Goal: Task Accomplishment & Management: Complete application form

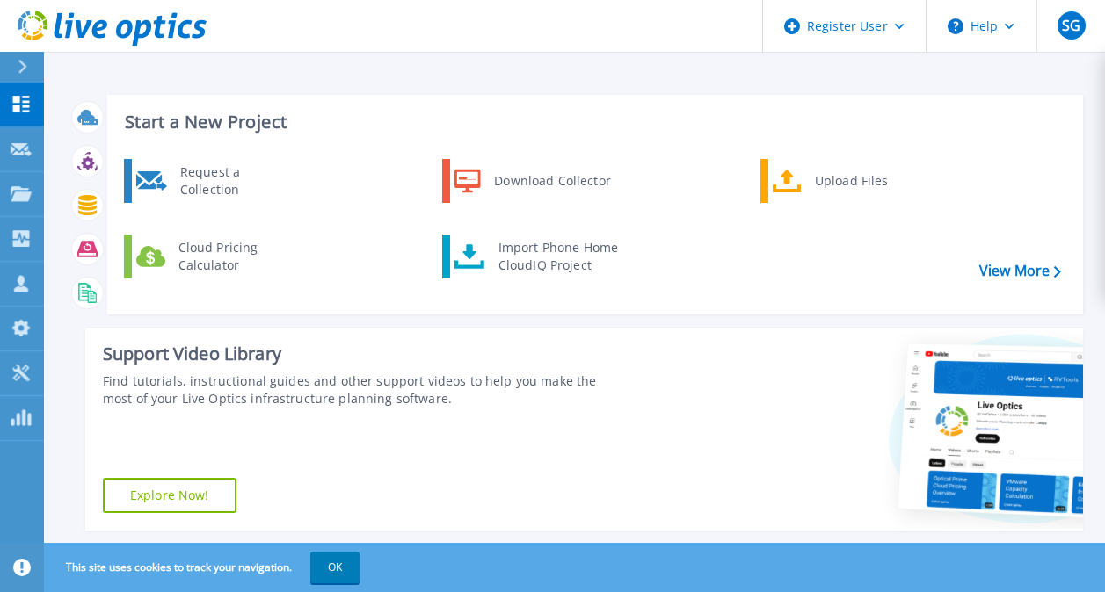
click at [11, 61] on button at bounding box center [22, 67] width 44 height 31
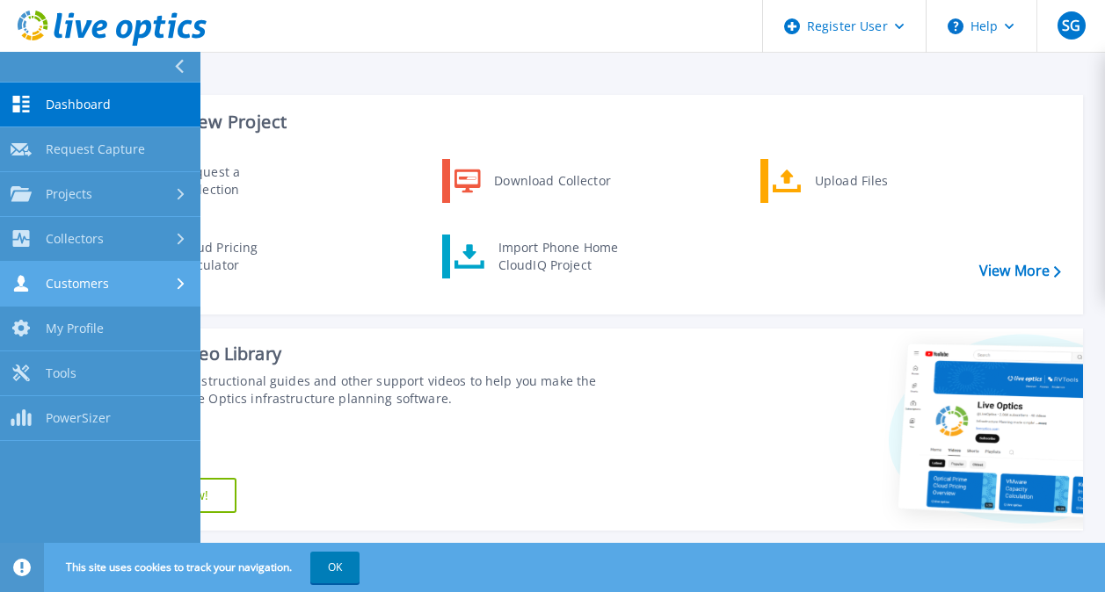
click at [113, 286] on div "Customers" at bounding box center [100, 283] width 179 height 17
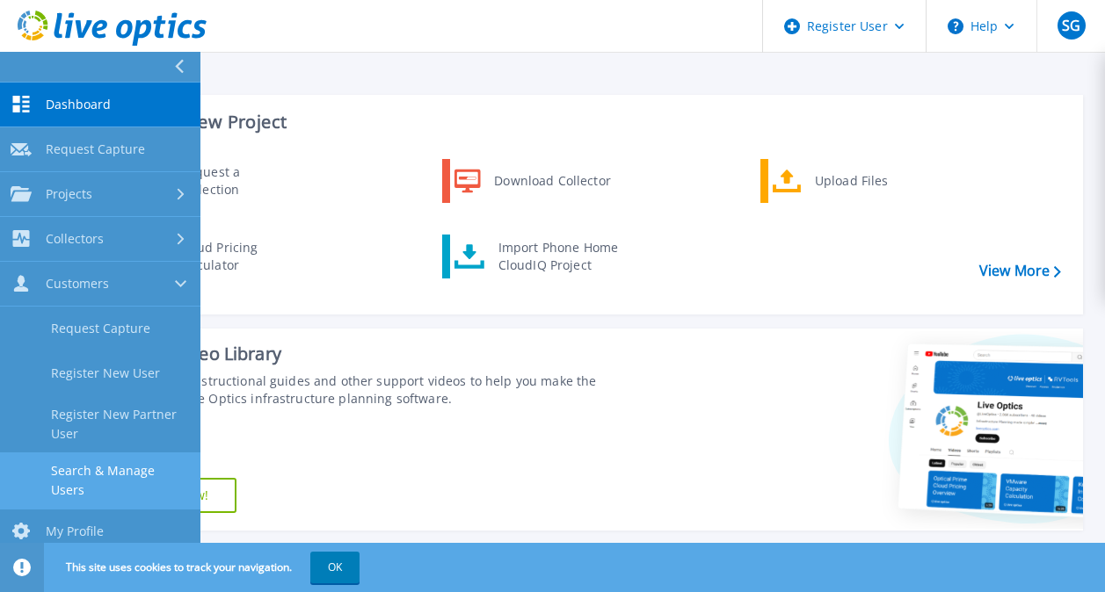
click at [110, 468] on link "Search & Manage Users" at bounding box center [100, 481] width 200 height 56
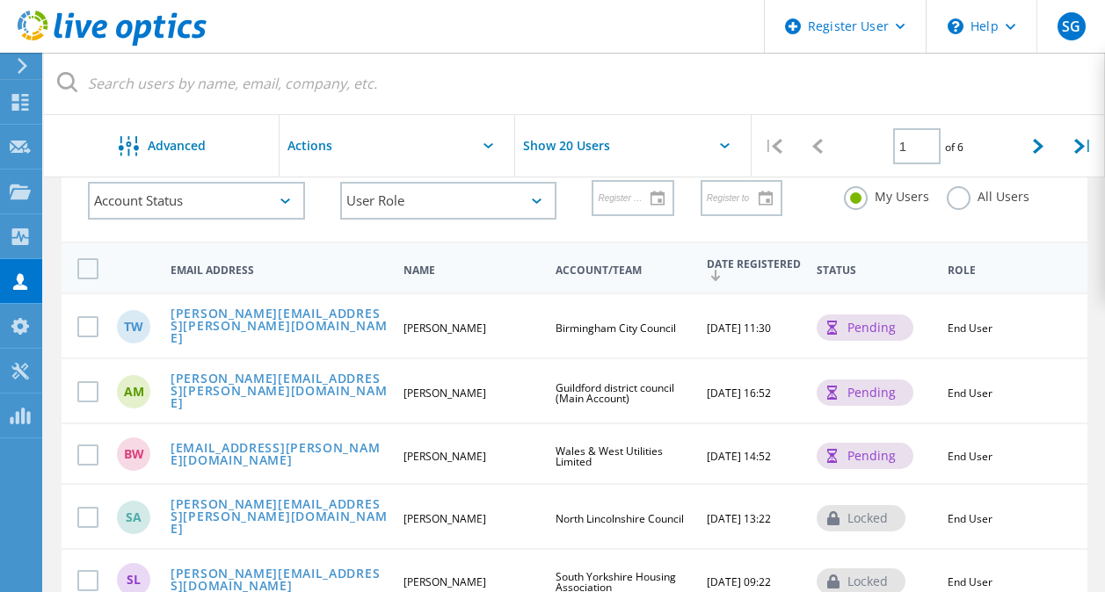
scroll to position [105, 0]
click at [299, 325] on link "Timothy.Webb@birmingham.gov.uk" at bounding box center [279, 327] width 218 height 40
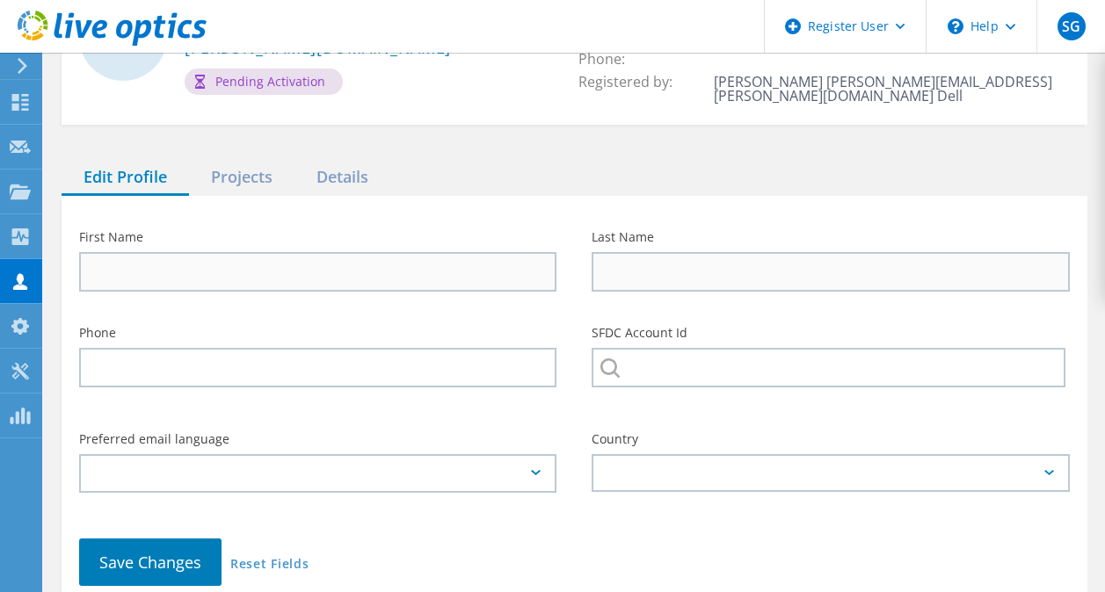
type input "Timothy"
type input "Webb"
type input "Birmingham City Council"
type input "English"
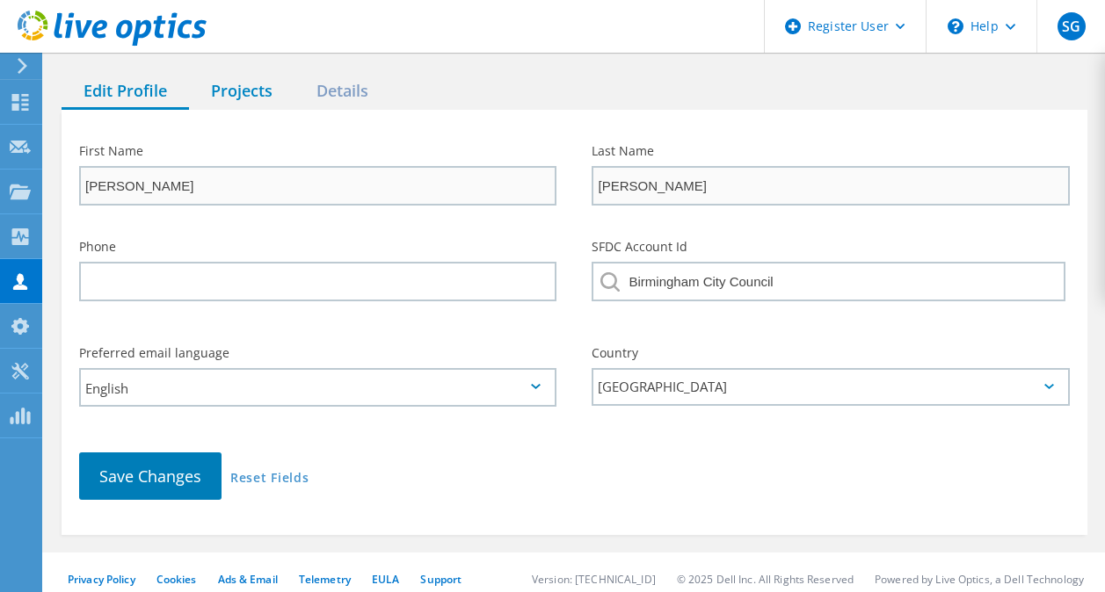
click at [246, 78] on div "Projects" at bounding box center [241, 92] width 105 height 36
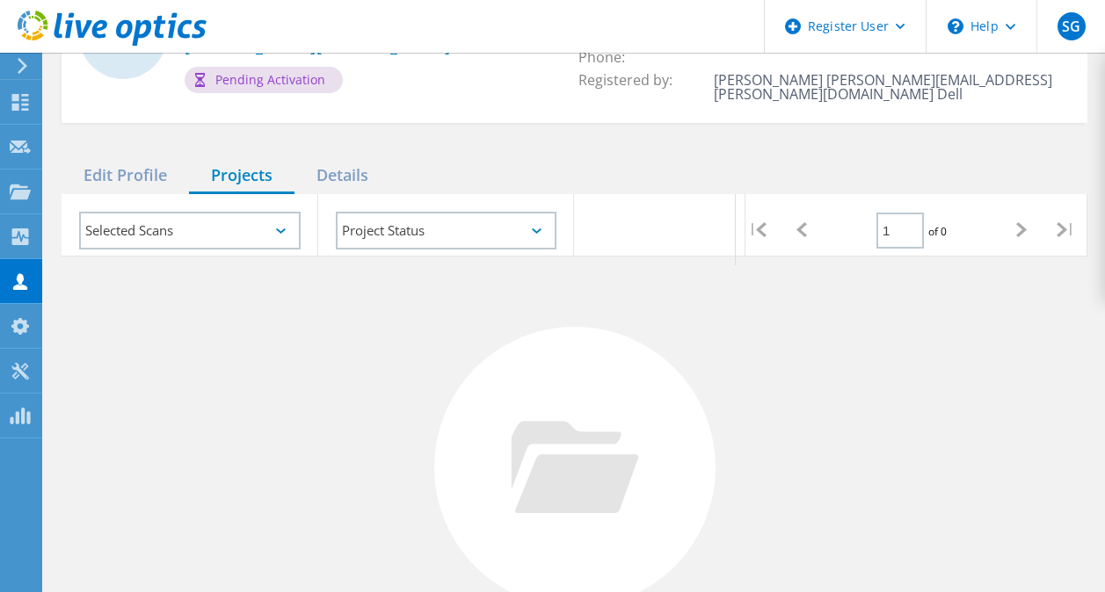
scroll to position [145, 0]
click at [341, 164] on div "Details" at bounding box center [342, 177] width 96 height 36
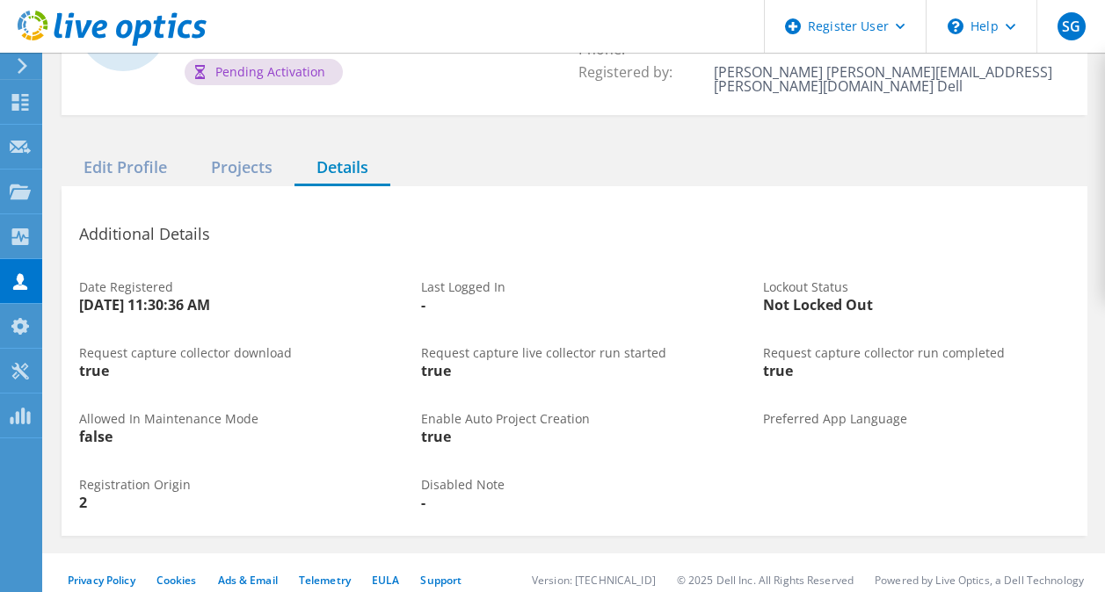
scroll to position [4, 0]
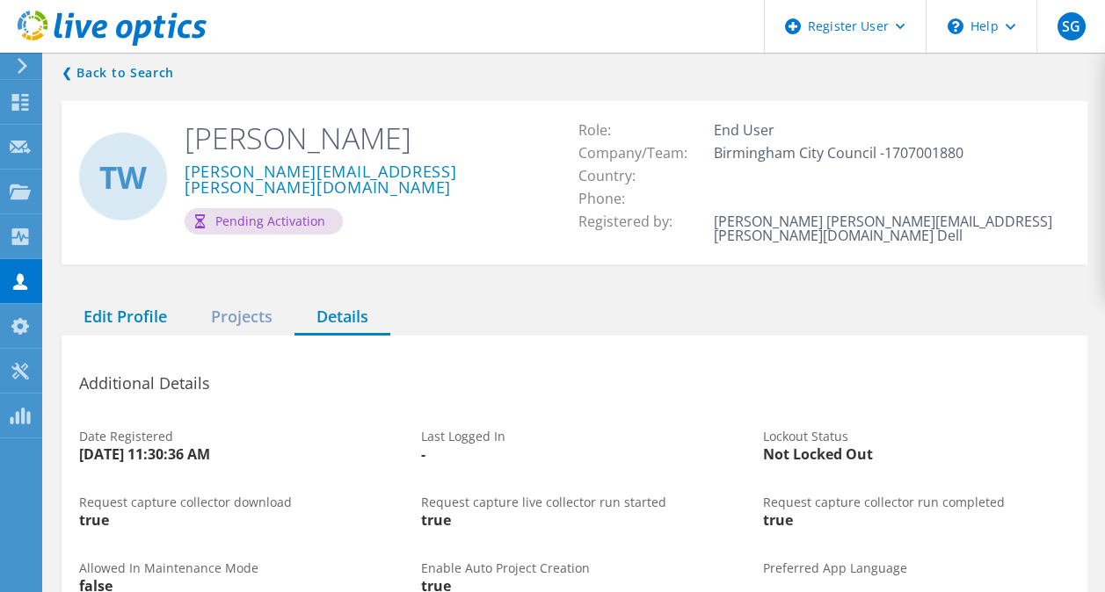
click at [139, 309] on div "Edit Profile" at bounding box center [125, 318] width 127 height 36
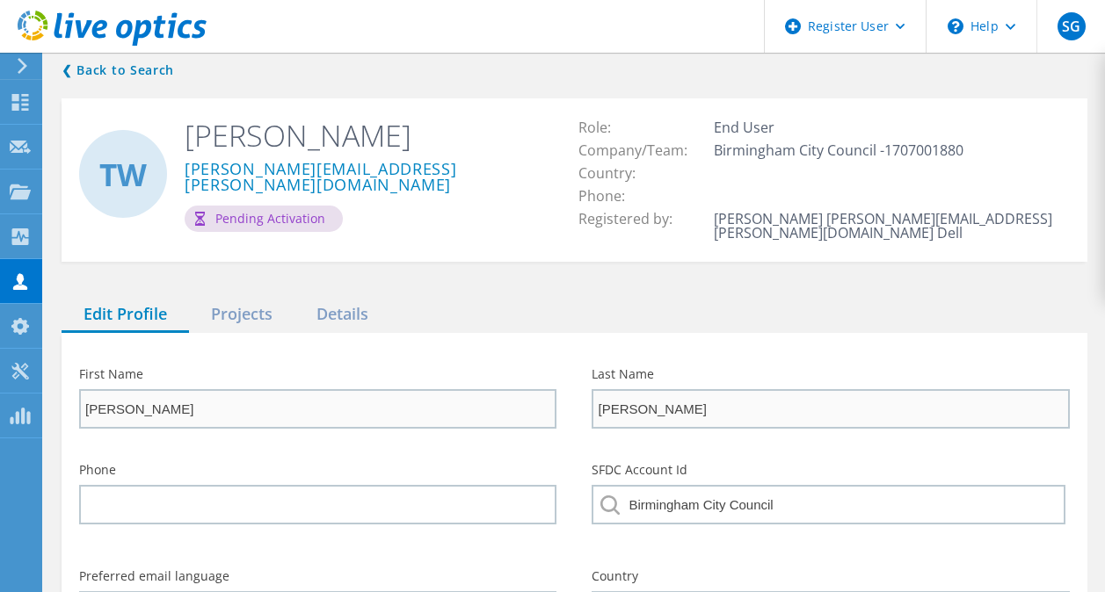
scroll to position [0, 0]
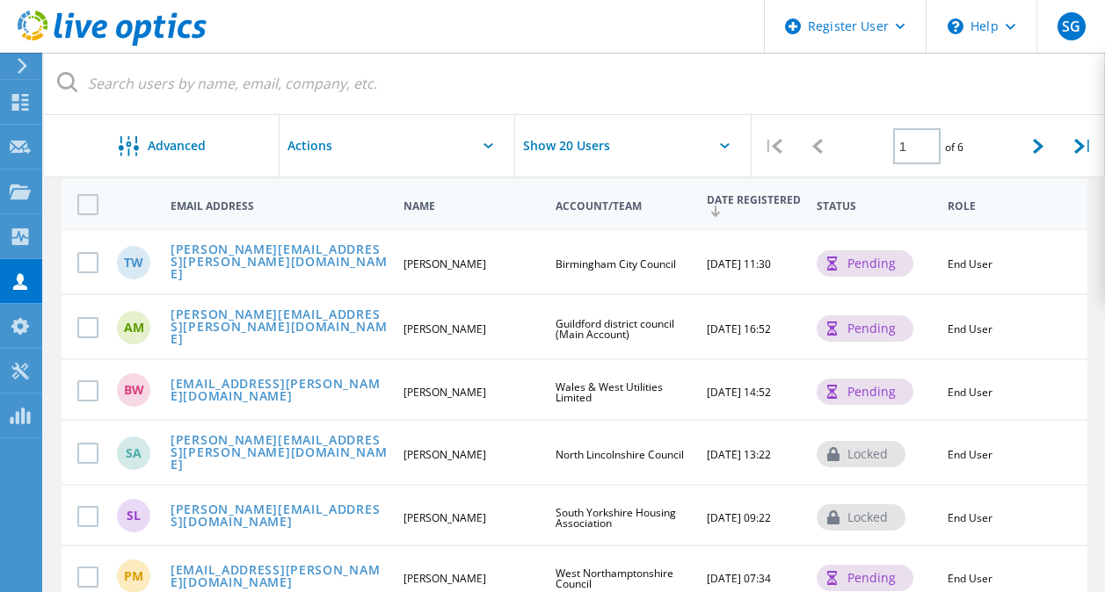
scroll to position [91, 0]
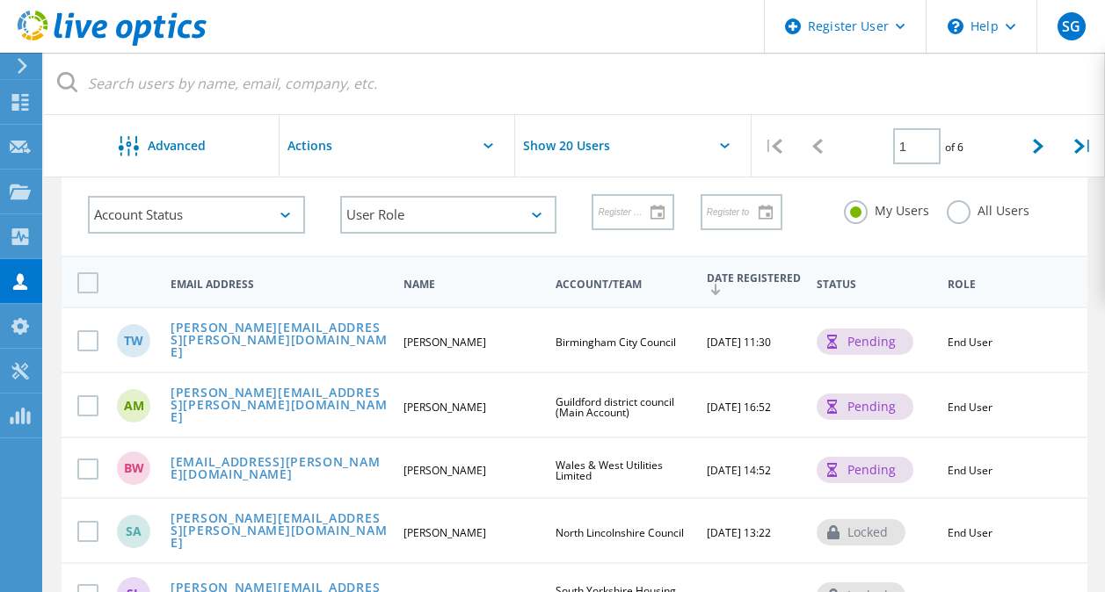
click at [9, 70] on div at bounding box center [19, 66] width 26 height 16
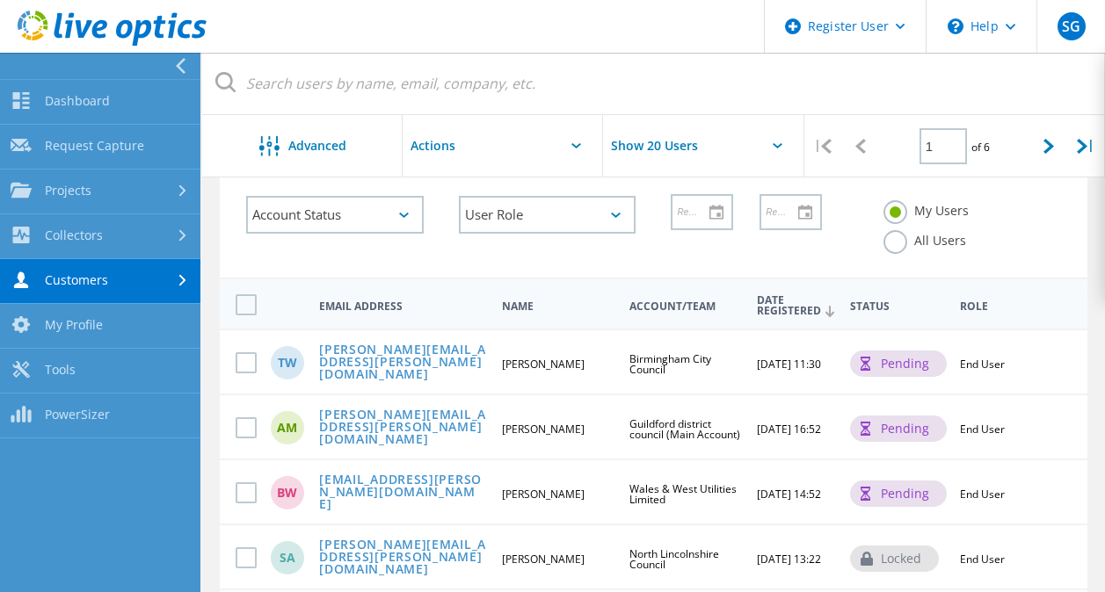
click at [146, 284] on link "Customers" at bounding box center [100, 281] width 200 height 45
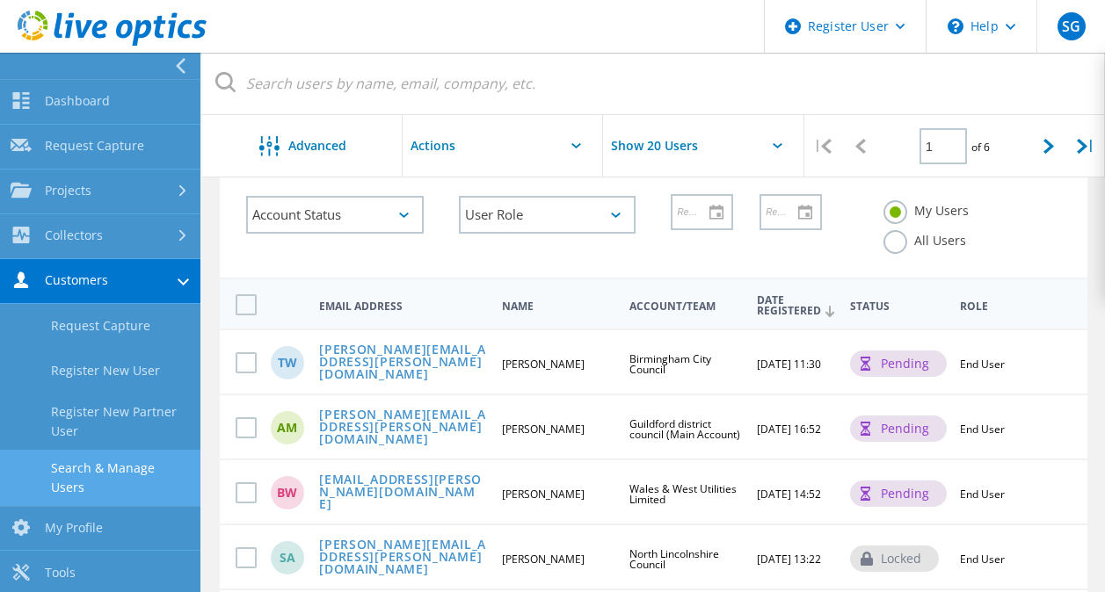
click at [146, 486] on link "Search & Manage Users" at bounding box center [100, 478] width 200 height 56
click at [887, 242] on label "All Users" at bounding box center [924, 238] width 83 height 17
click at [0, 0] on input "All Users" at bounding box center [0, 0] width 0 height 0
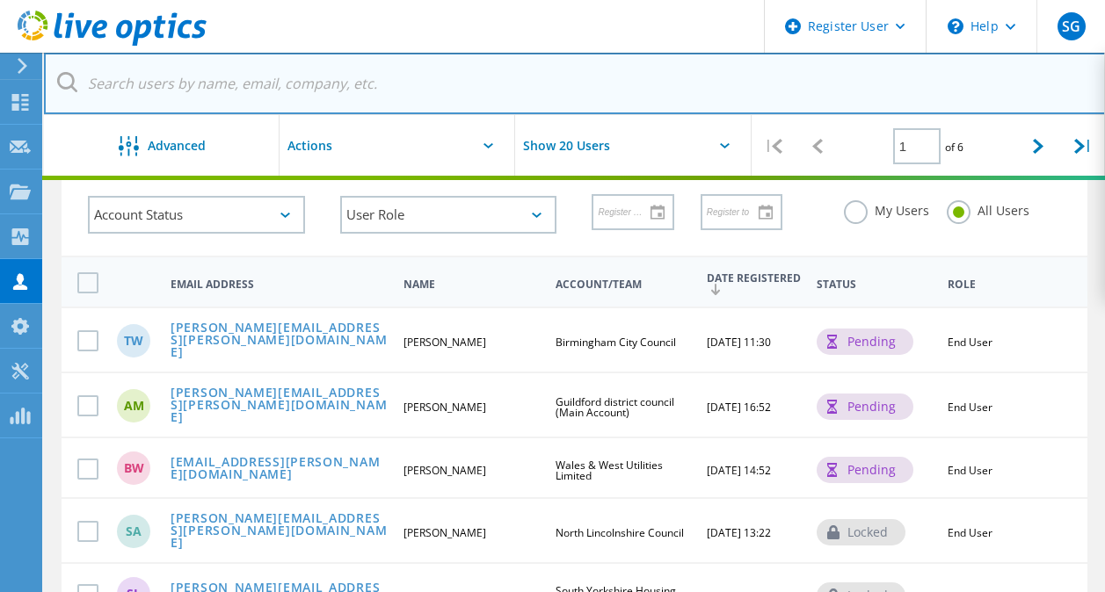
click at [553, 73] on input "text" at bounding box center [574, 84] width 1061 height 62
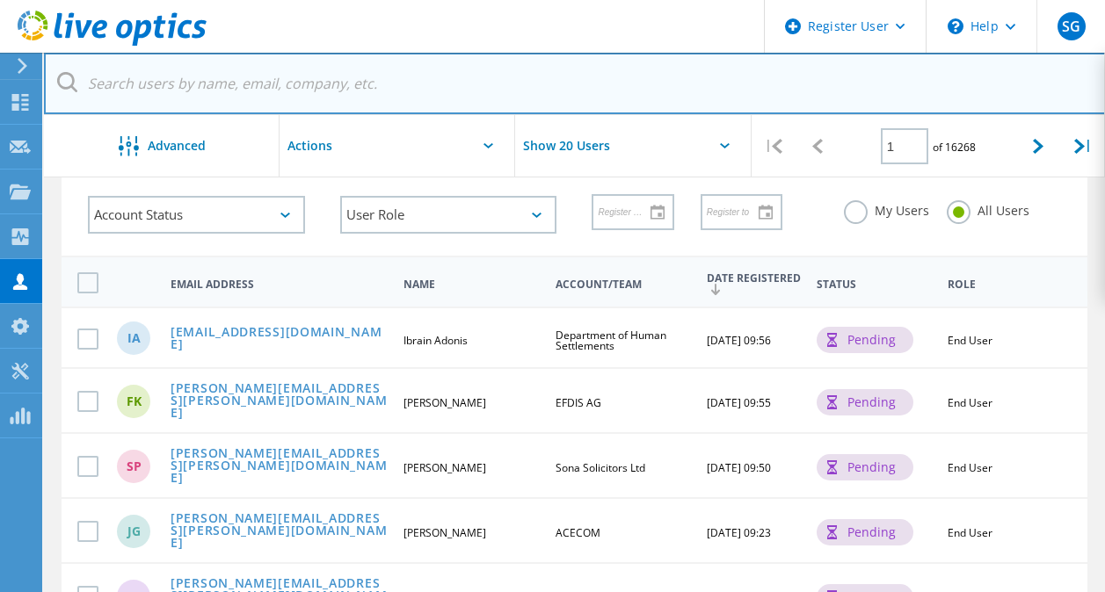
paste input "David.Scrivens@birmingham.gov.uk"
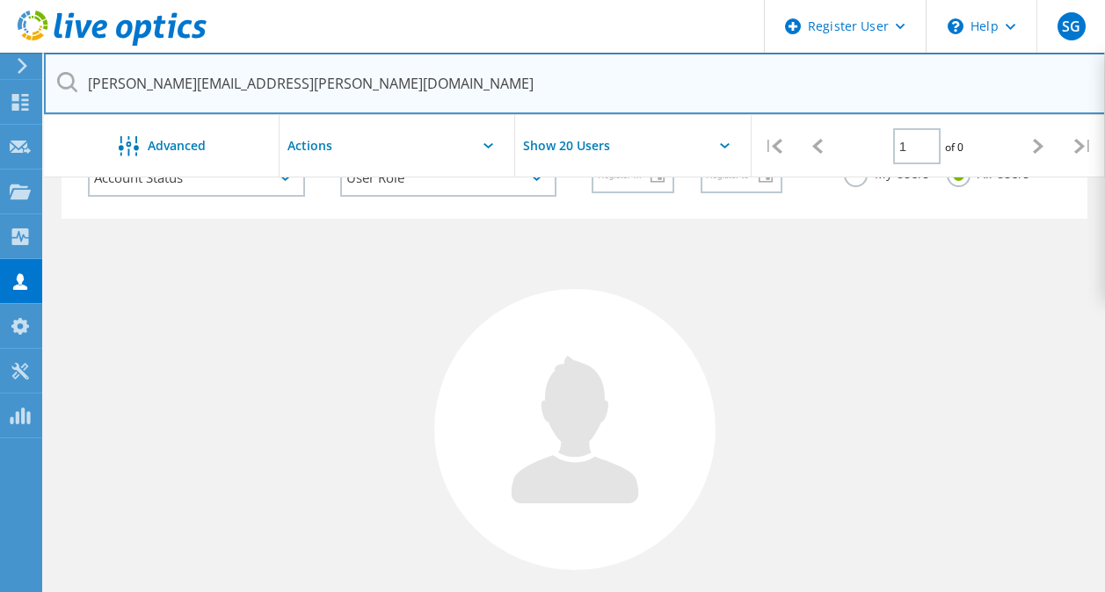
scroll to position [0, 0]
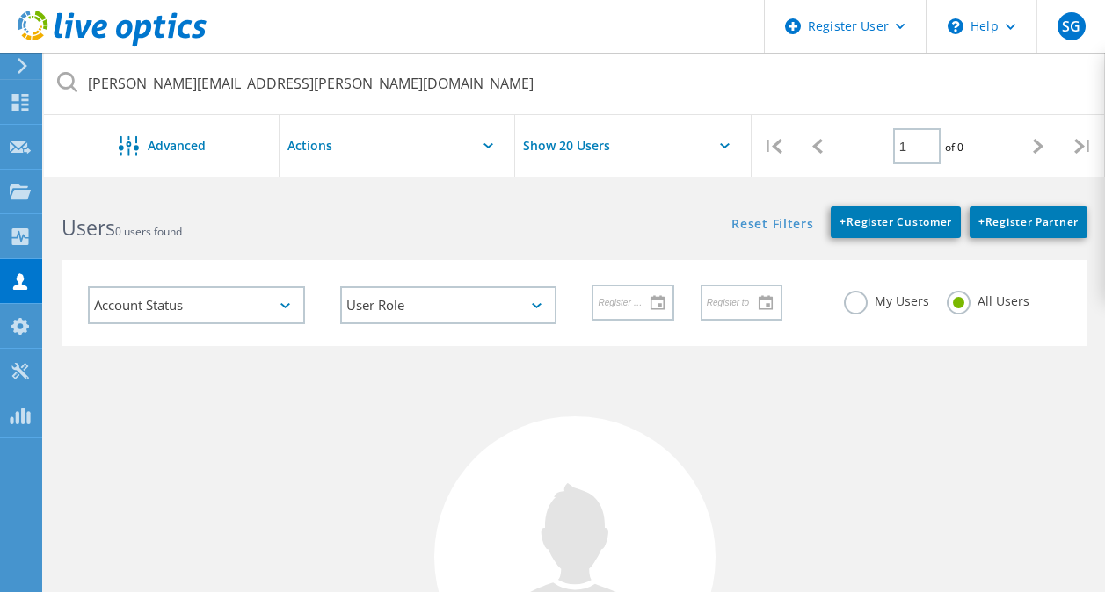
click at [25, 64] on use at bounding box center [23, 66] width 10 height 16
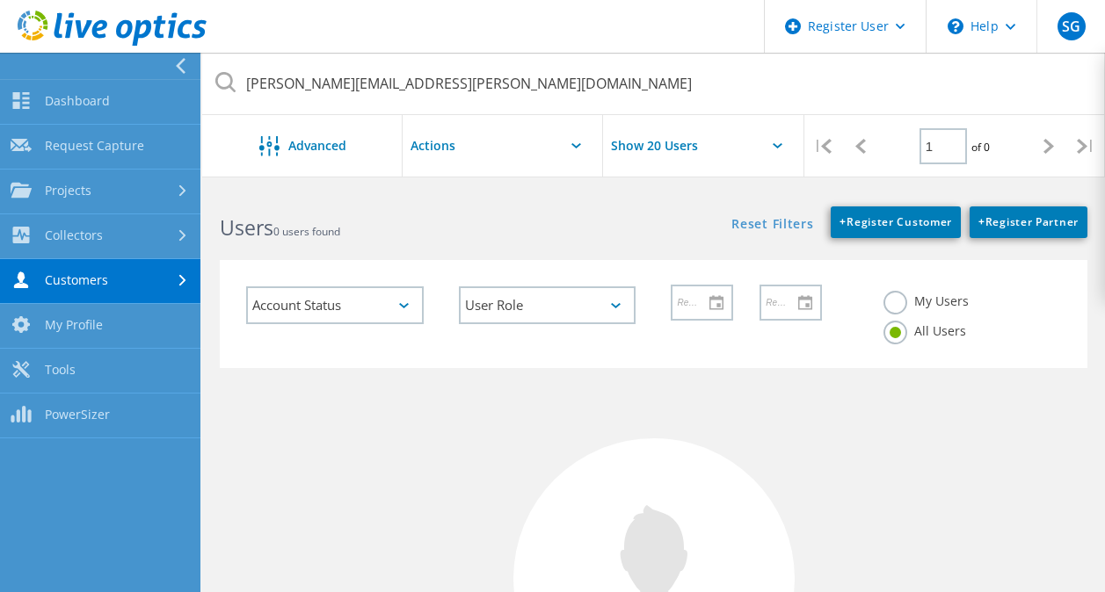
click at [119, 286] on link "Customers" at bounding box center [100, 281] width 200 height 45
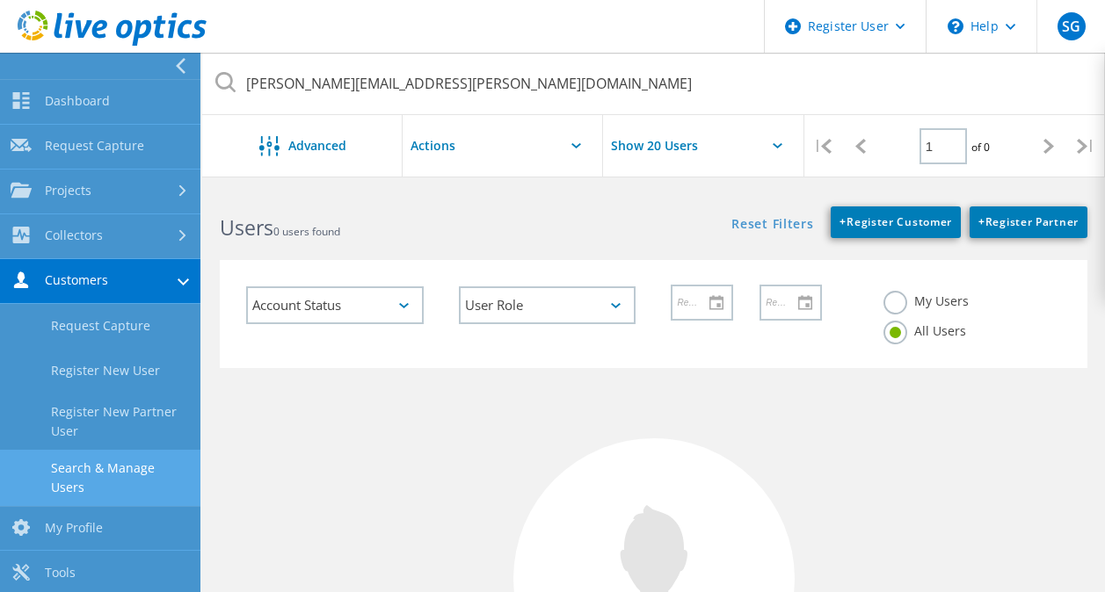
click at [127, 468] on link "Search & Manage Users" at bounding box center [100, 478] width 200 height 56
click at [904, 308] on label "My Users" at bounding box center [925, 299] width 85 height 17
click at [0, 0] on input "My Users" at bounding box center [0, 0] width 0 height 0
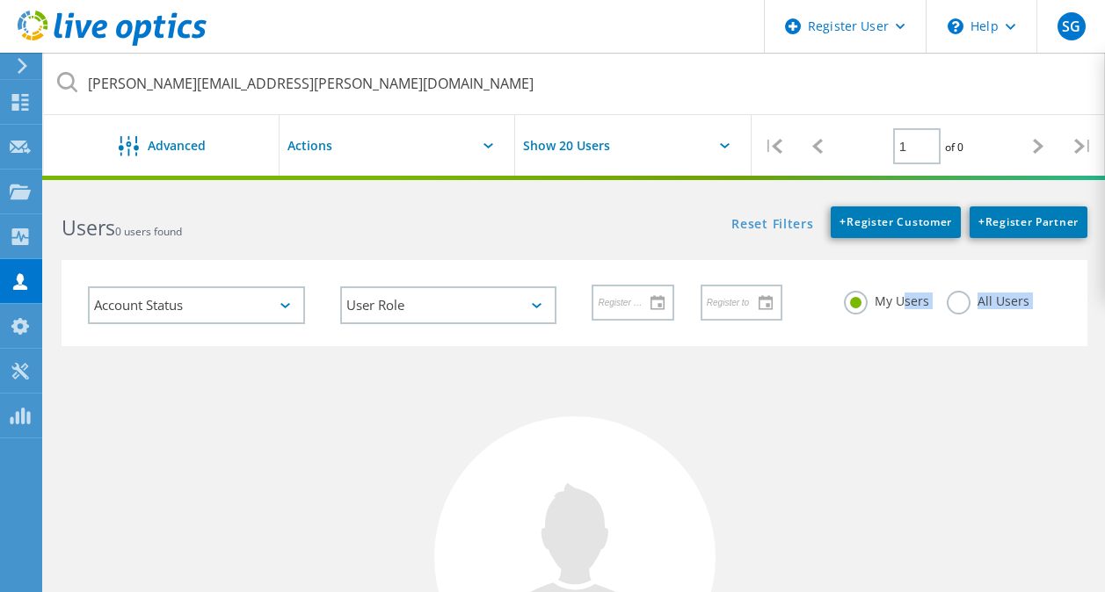
drag, startPoint x: 904, startPoint y: 308, endPoint x: 649, endPoint y: 481, distance: 307.6
click at [649, 481] on lo-user-search "David.Scrivens@birmingham.gov.uk Advanced Show 20 Users | 1 of 0 | Email Addres…" at bounding box center [574, 508] width 1061 height 638
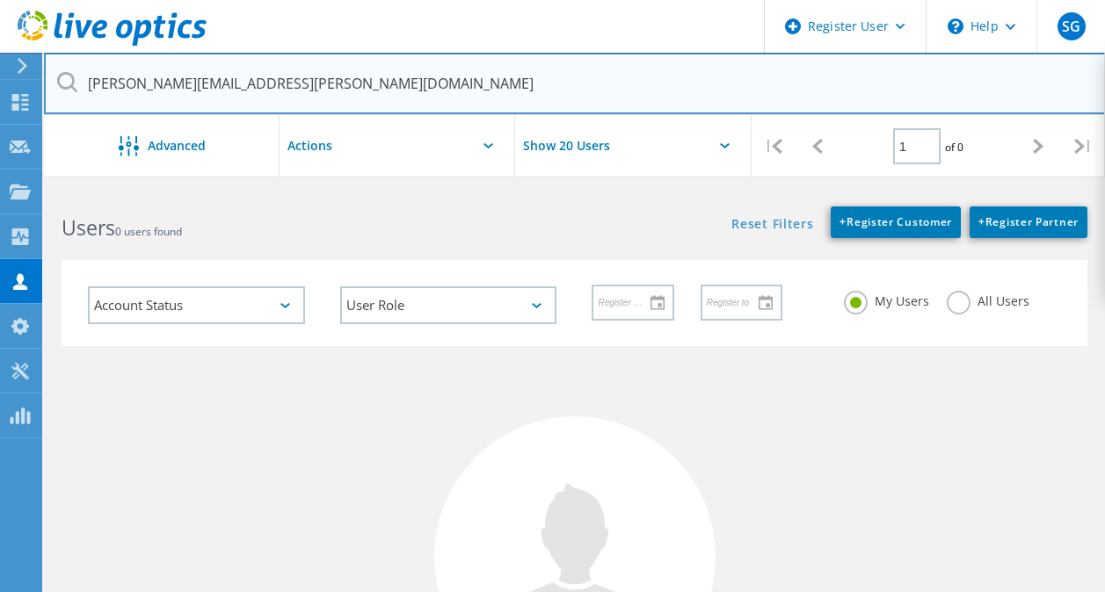
click at [722, 97] on input "David.Scrivens@birmingham.gov.uk" at bounding box center [574, 84] width 1061 height 62
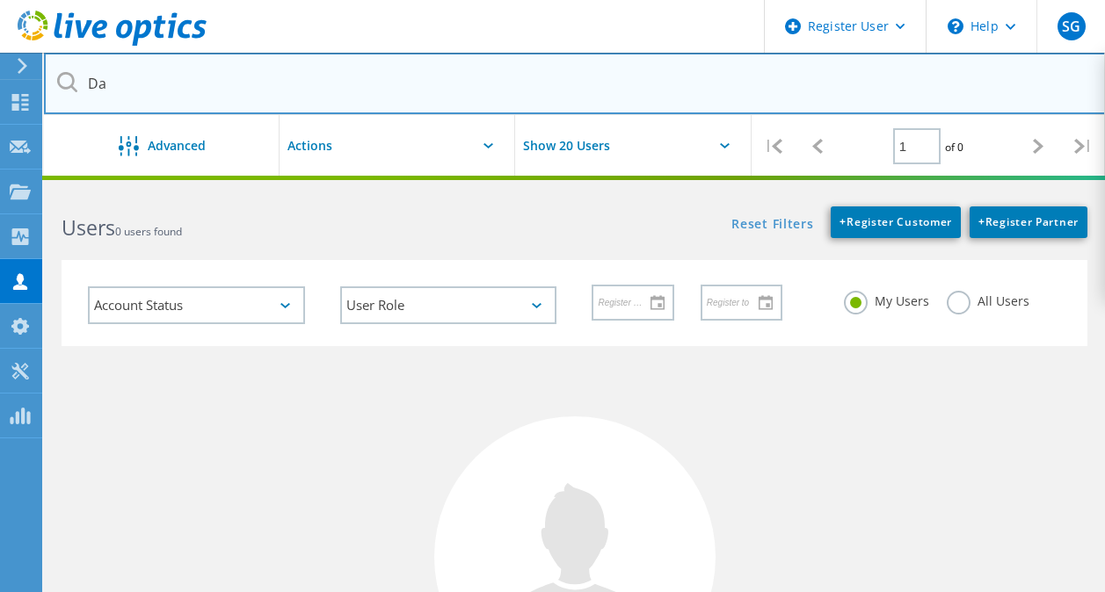
type input "D"
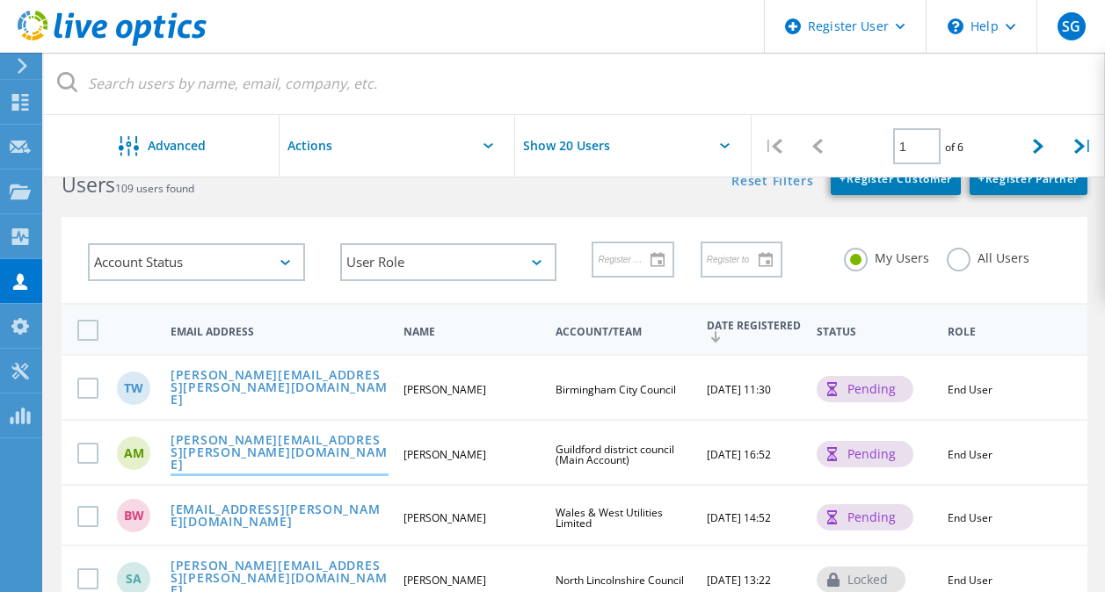
click at [343, 437] on link "andrew.mcphee@guildford.gov.uk" at bounding box center [279, 454] width 218 height 40
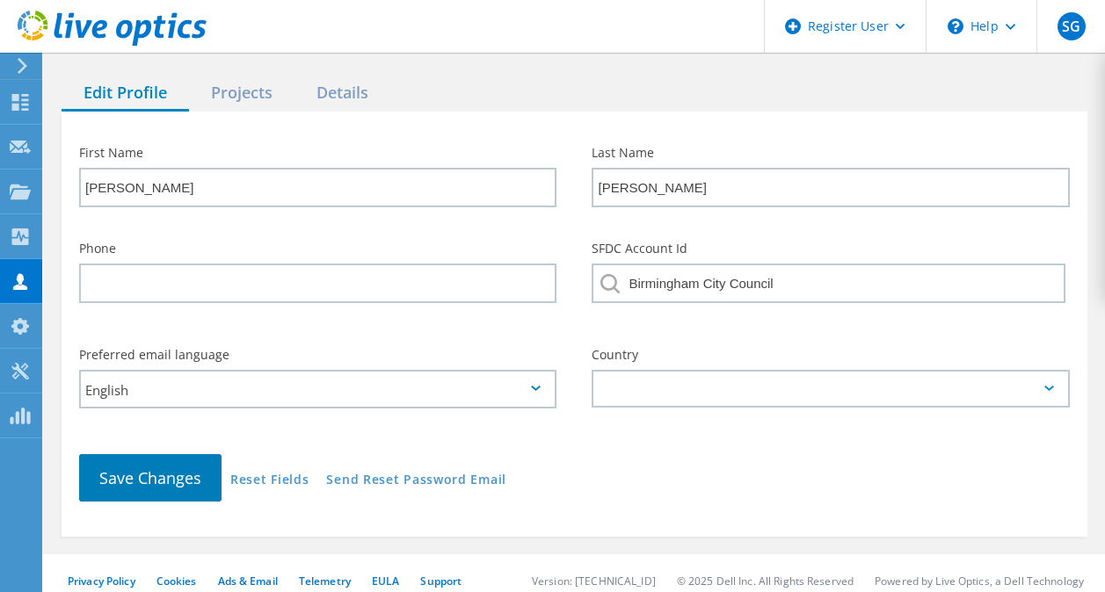
type input "Andrew"
type input "McPhee"
type input "Guildford district council (Main Account)"
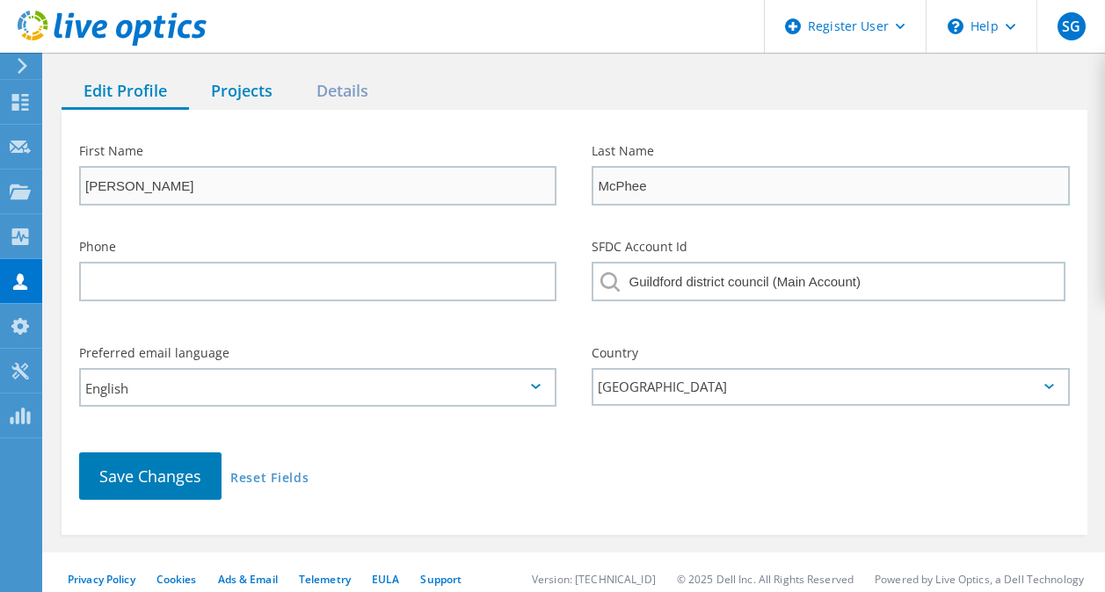
click at [260, 74] on div "Projects" at bounding box center [241, 92] width 105 height 36
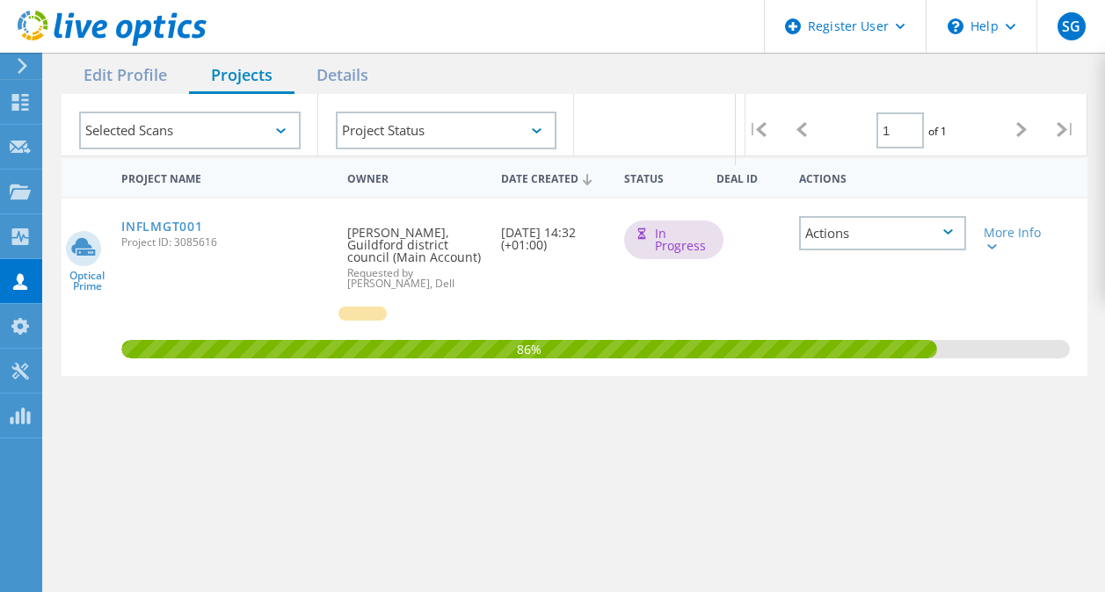
scroll to position [189, 0]
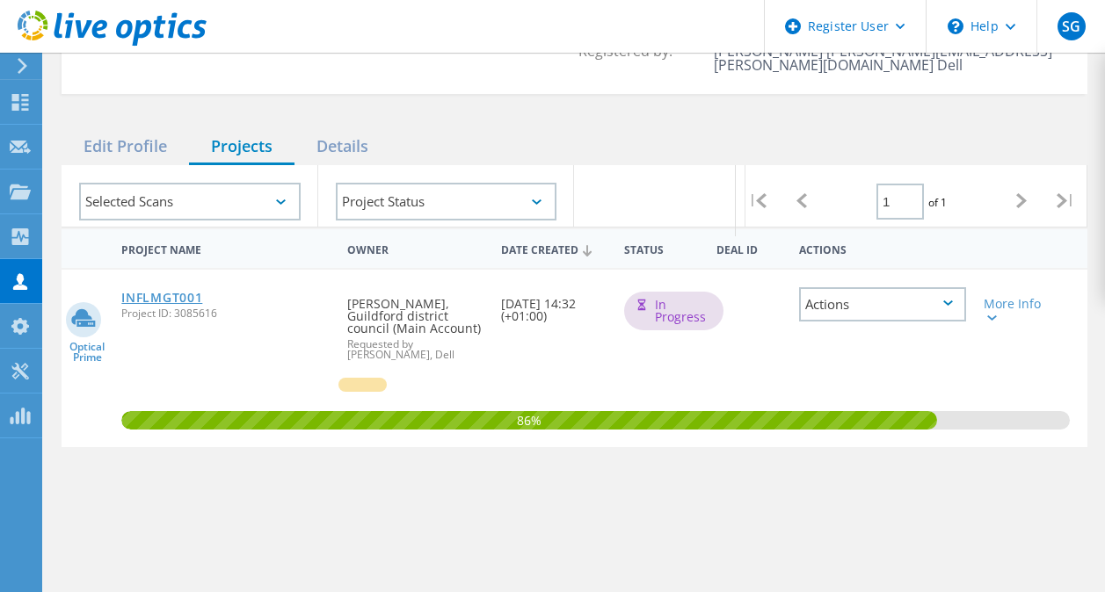
click at [186, 292] on link "INFLMGT001" at bounding box center [161, 298] width 81 height 12
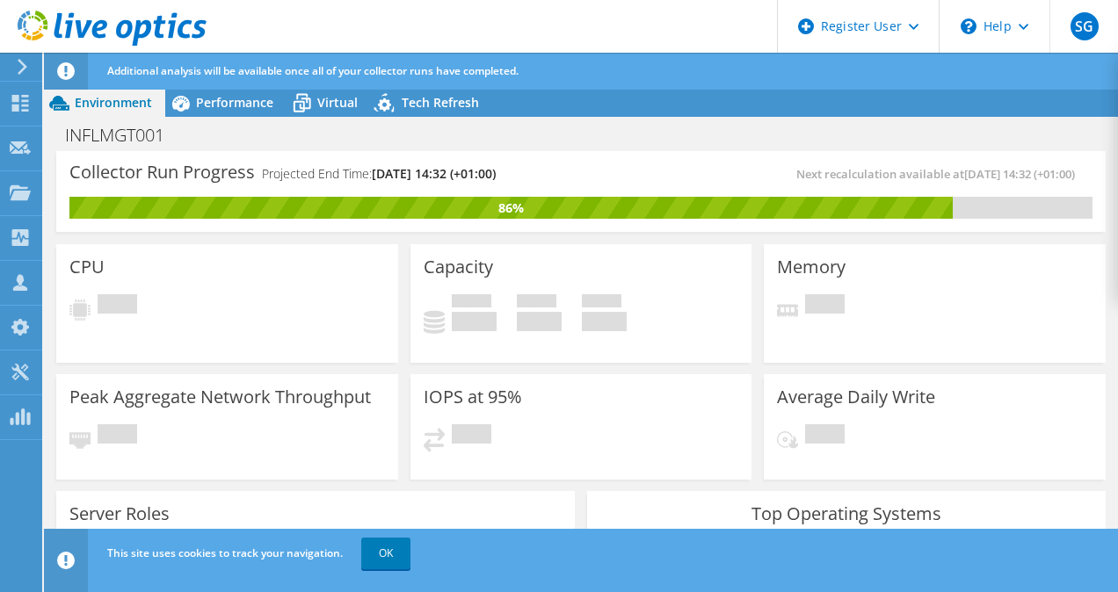
click at [257, 75] on span "Additional analysis will be available once all of your collector runs have comp…" at bounding box center [312, 70] width 411 height 15
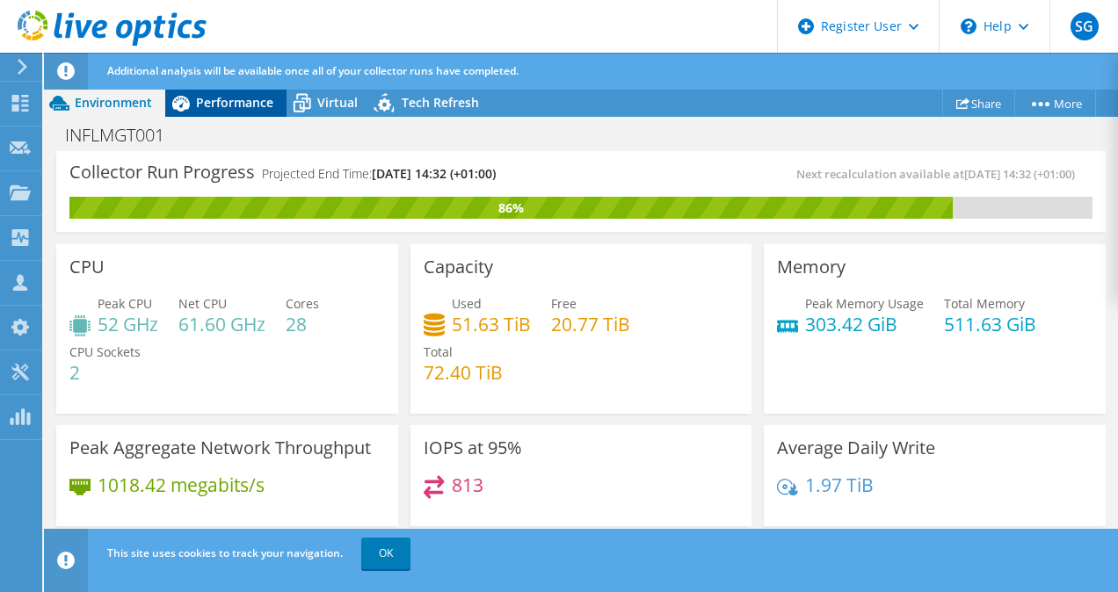
click at [250, 105] on span "Performance" at bounding box center [234, 102] width 77 height 17
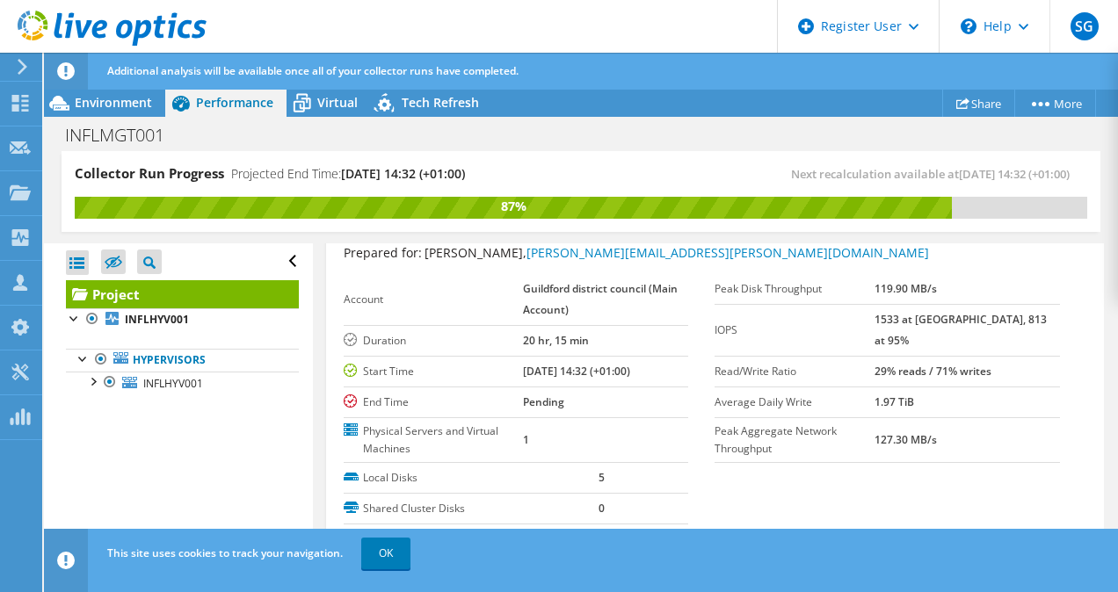
scroll to position [205, 0]
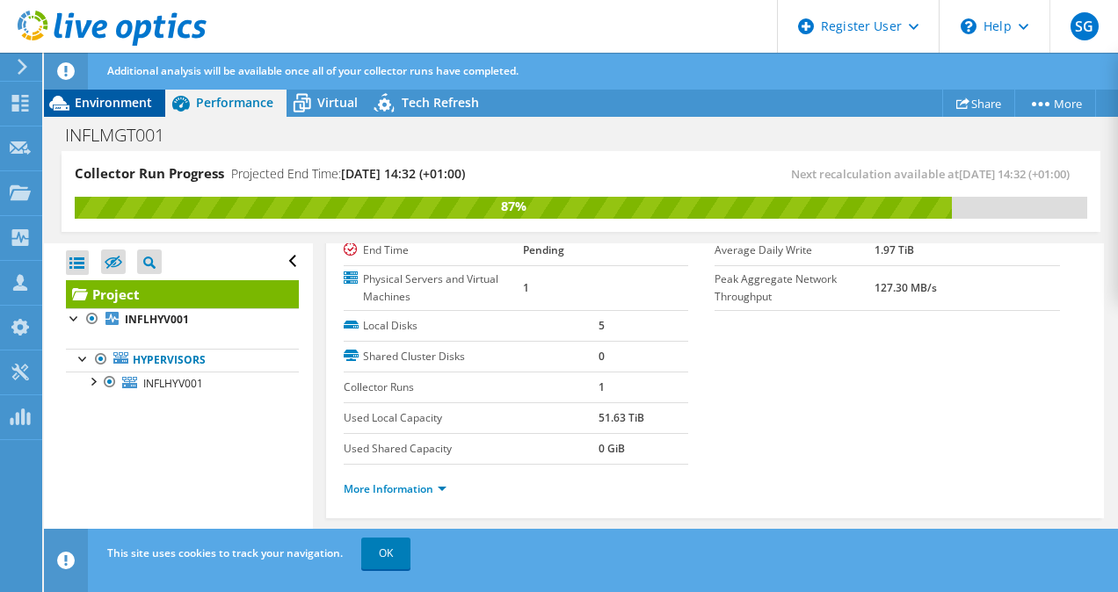
click at [148, 98] on span "Environment" at bounding box center [113, 102] width 77 height 17
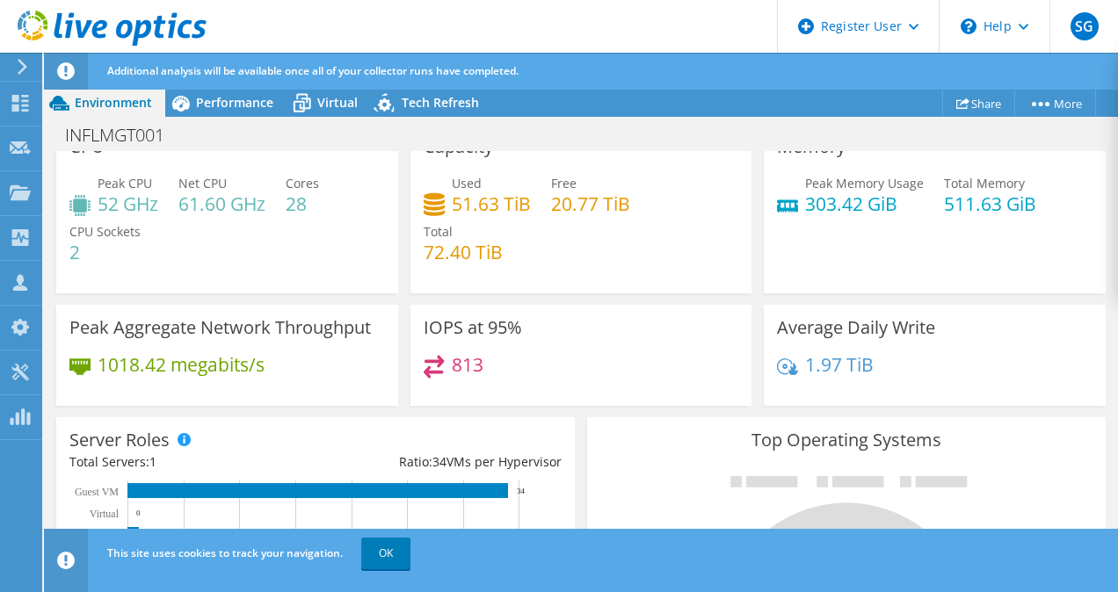
scroll to position [0, 0]
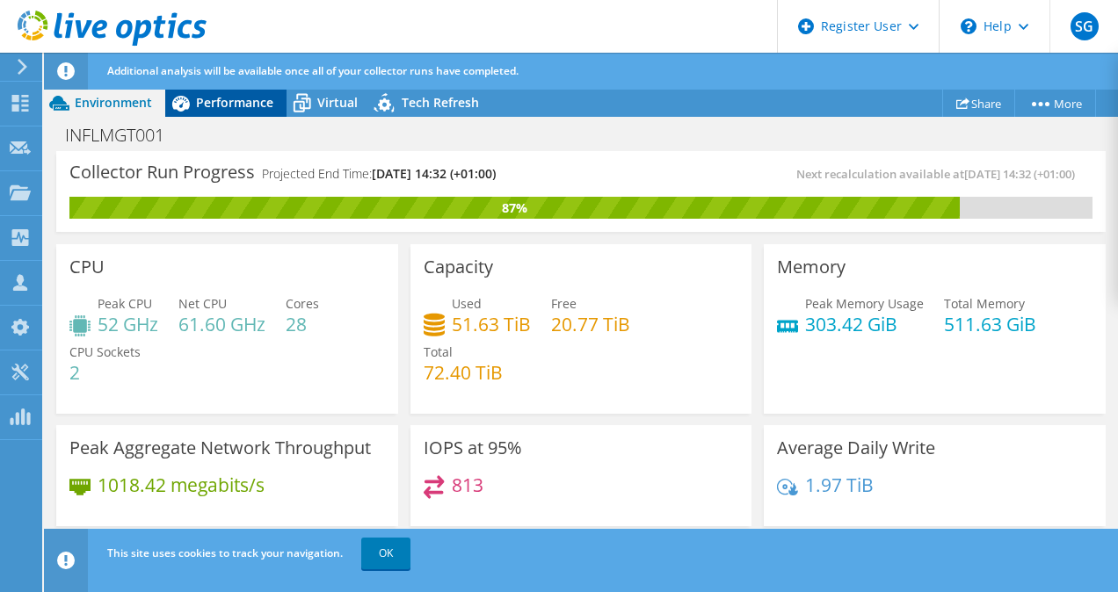
click at [244, 102] on span "Performance" at bounding box center [234, 102] width 77 height 17
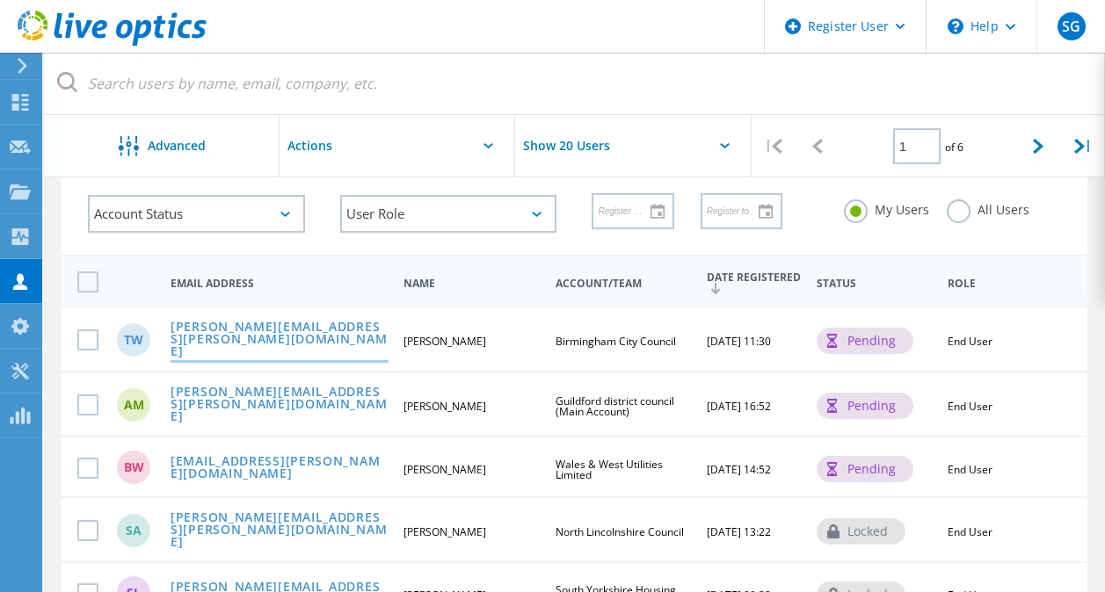
scroll to position [92, 0]
click at [226, 407] on link "[PERSON_NAME][EMAIL_ADDRESS][PERSON_NAME][DOMAIN_NAME]" at bounding box center [279, 405] width 218 height 40
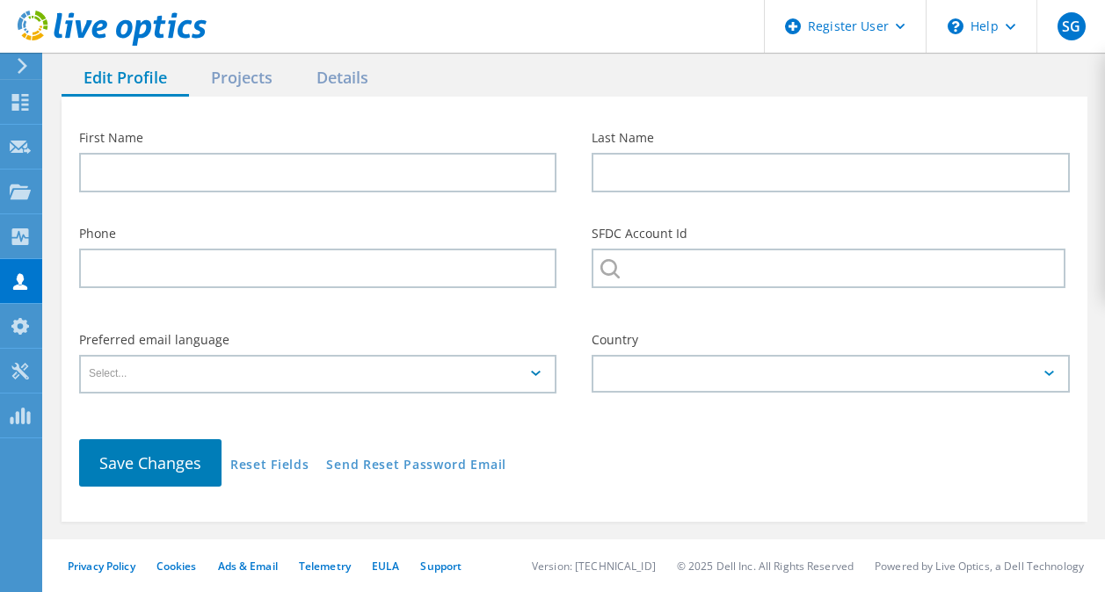
type input "Andrew"
type input "McPhee"
type input "Guildford district council (Main Account)"
type input "English"
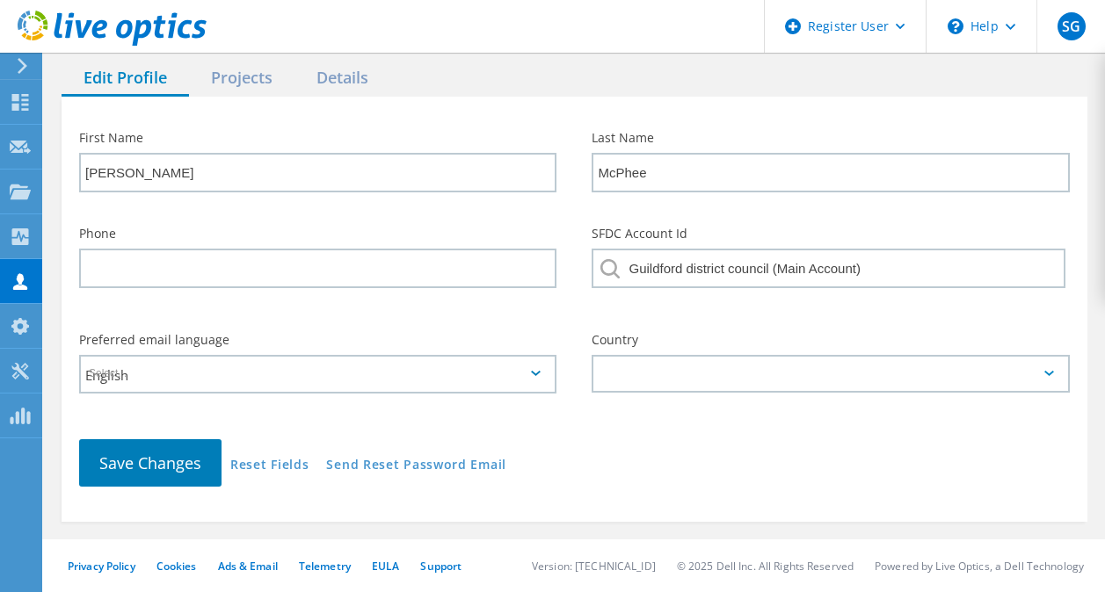
click at [226, 407] on div "Preferred email language English" at bounding box center [318, 368] width 512 height 105
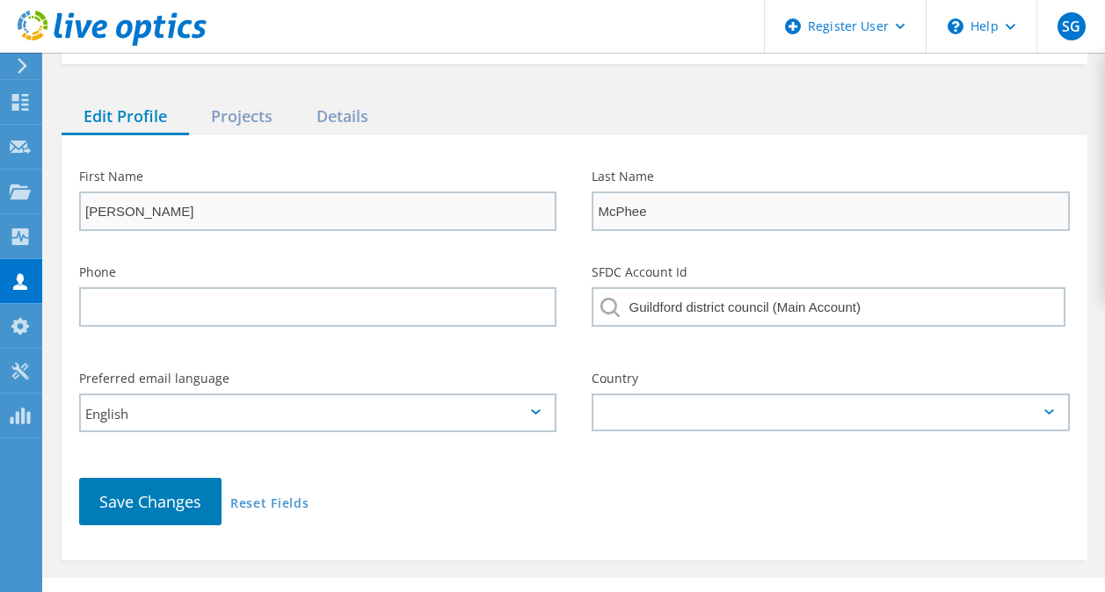
scroll to position [244, 0]
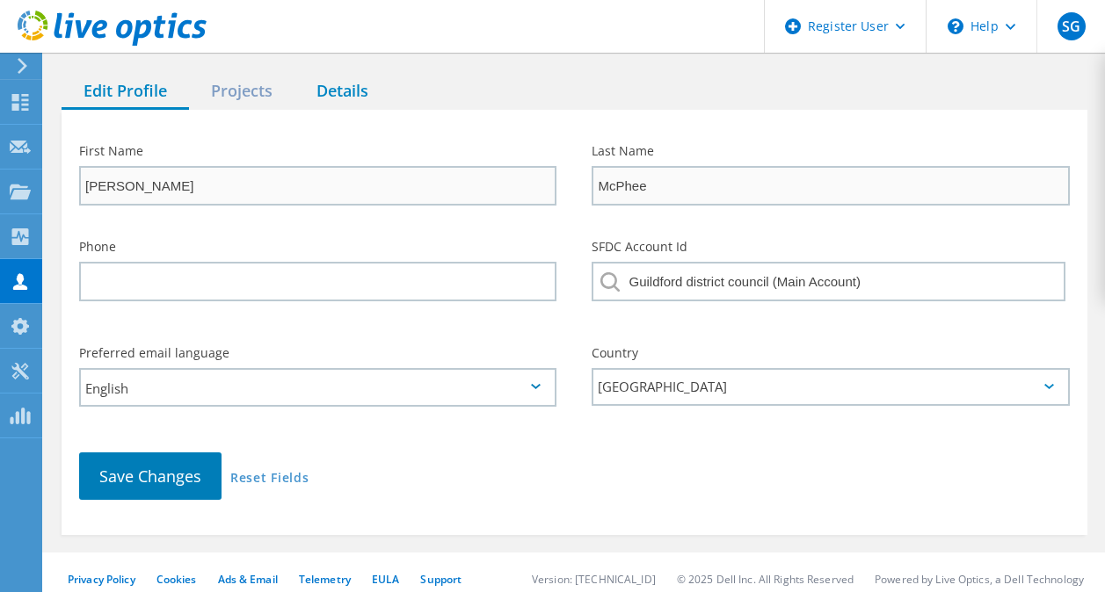
click at [349, 80] on div "Details" at bounding box center [342, 92] width 96 height 36
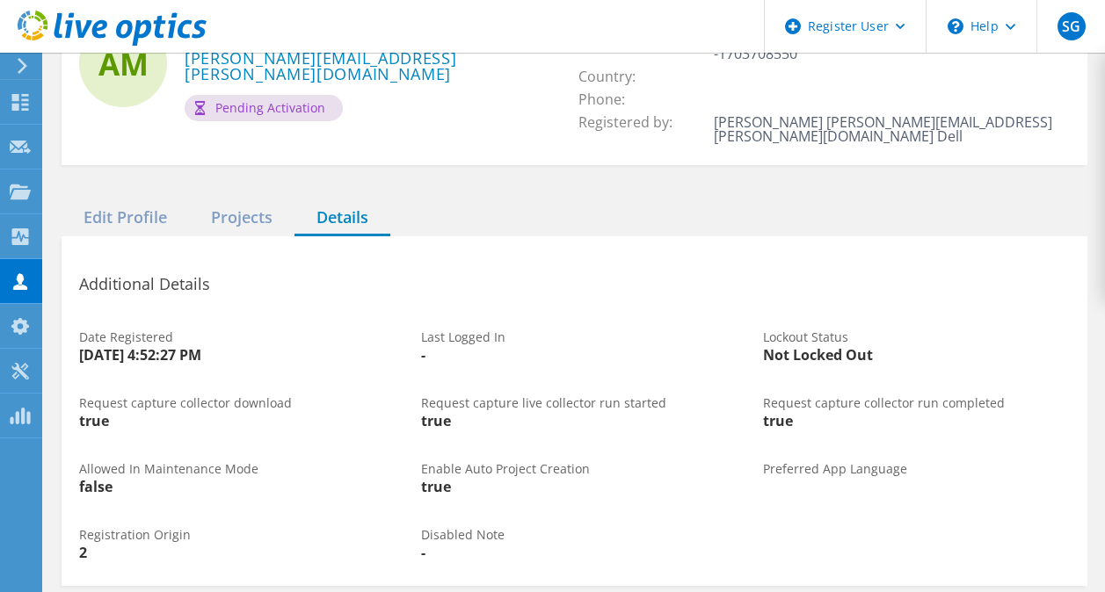
scroll to position [115, 0]
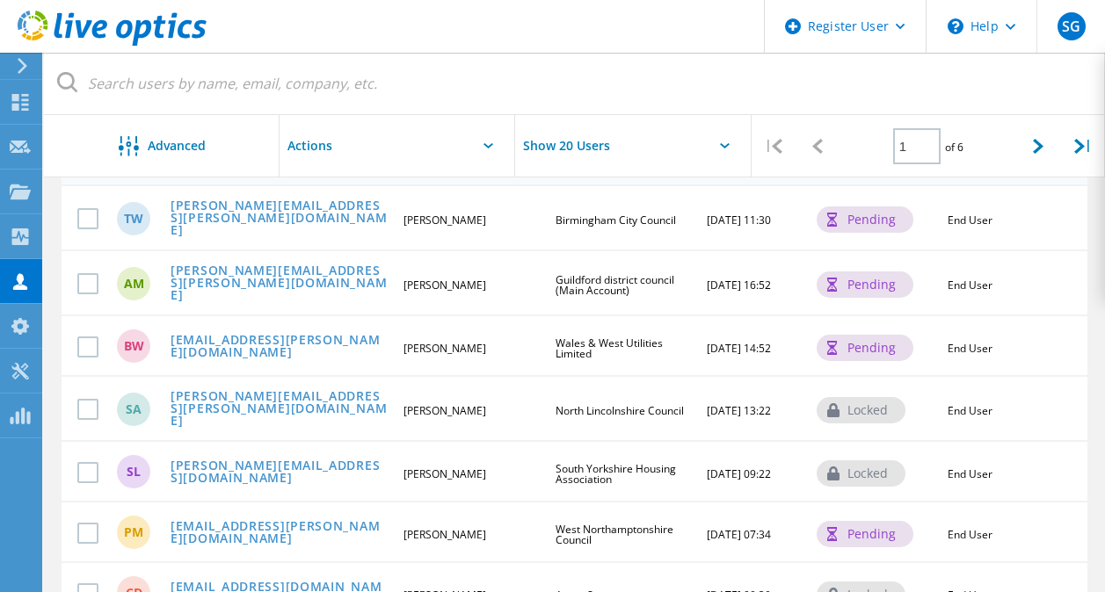
scroll to position [211, 0]
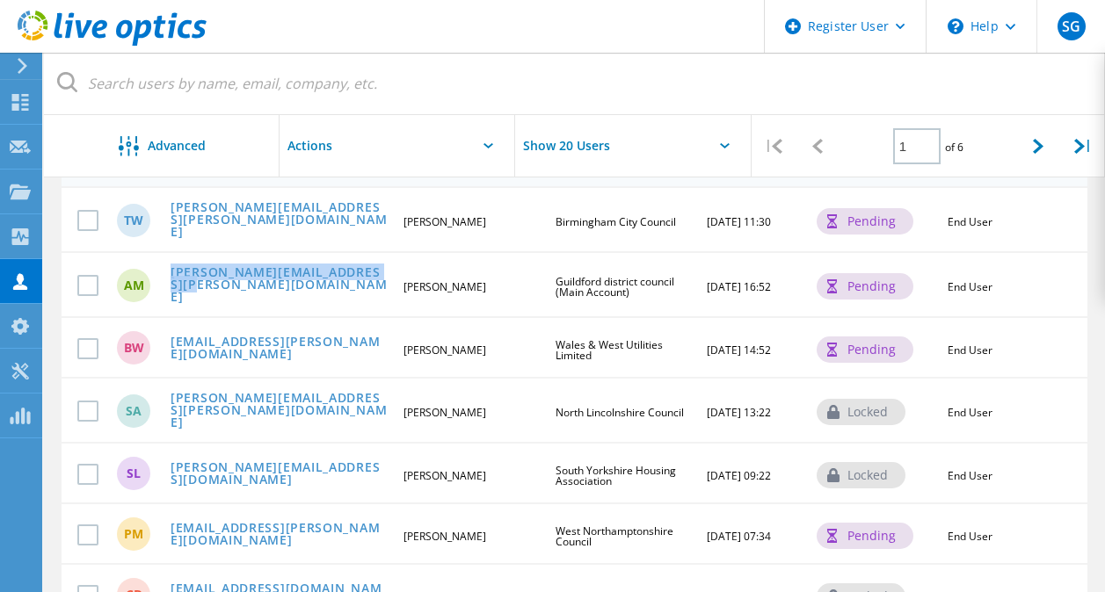
drag, startPoint x: 168, startPoint y: 268, endPoint x: 199, endPoint y: 295, distance: 41.1
click at [199, 295] on div "AM andrew.mcphee@guildford.gov.uk Andrew McPhee Guildford district council (Mai…" at bounding box center [574, 283] width 1025 height 65
copy link "andrew.mcphee@guildford.gov.uk"
click at [16, 62] on icon at bounding box center [22, 66] width 13 height 16
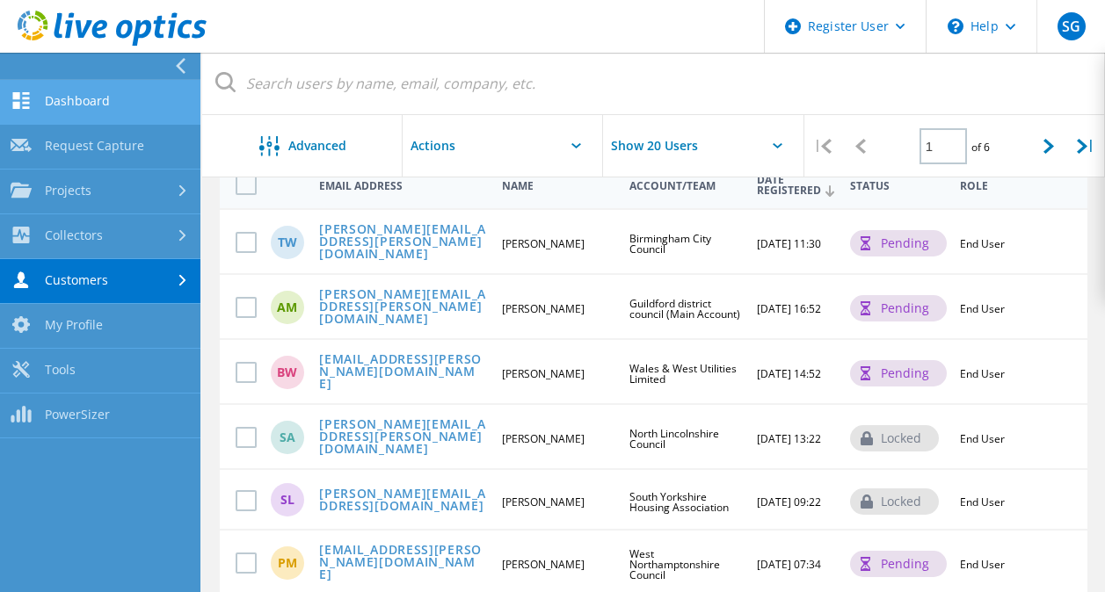
click at [104, 95] on link "Dashboard" at bounding box center [100, 102] width 200 height 45
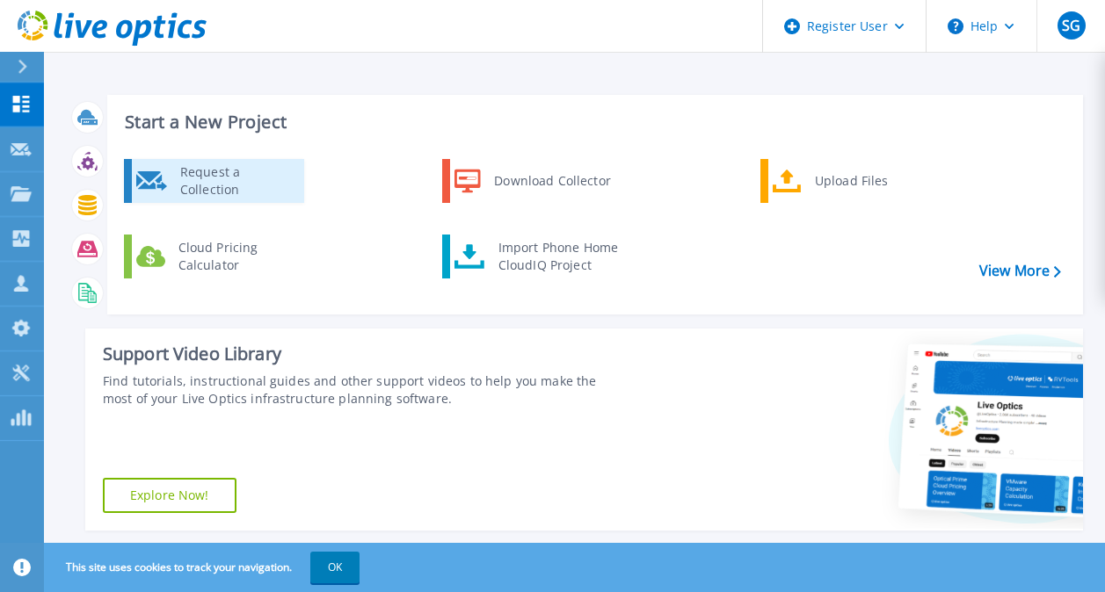
click at [216, 170] on div "Request a Collection" at bounding box center [235, 180] width 128 height 35
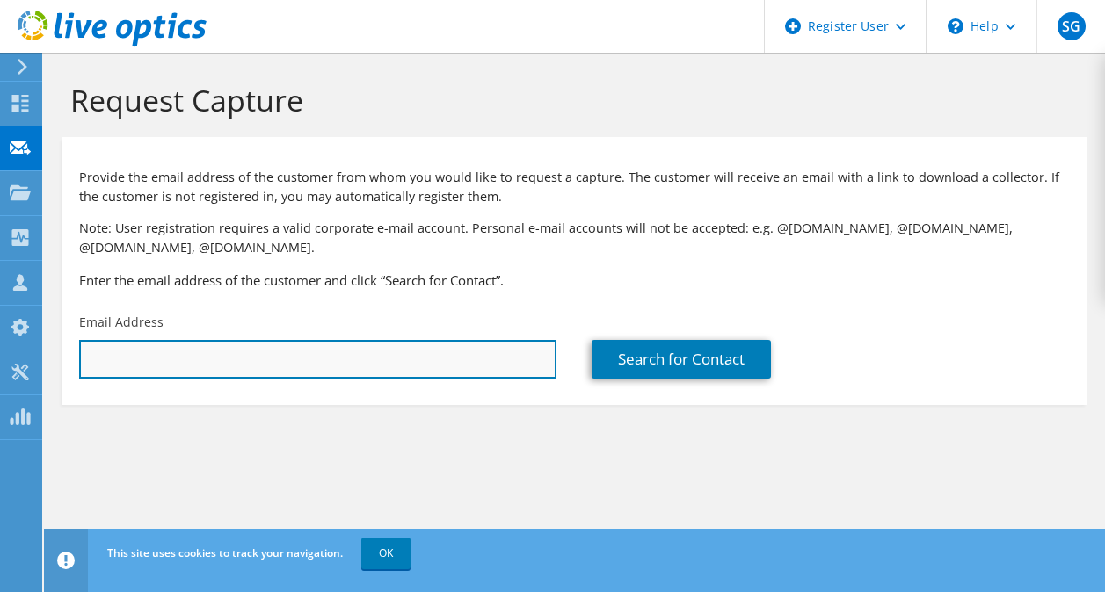
click at [315, 357] on input "text" at bounding box center [317, 359] width 477 height 39
paste input "andrew.mcphee@guildford.gov.uk"
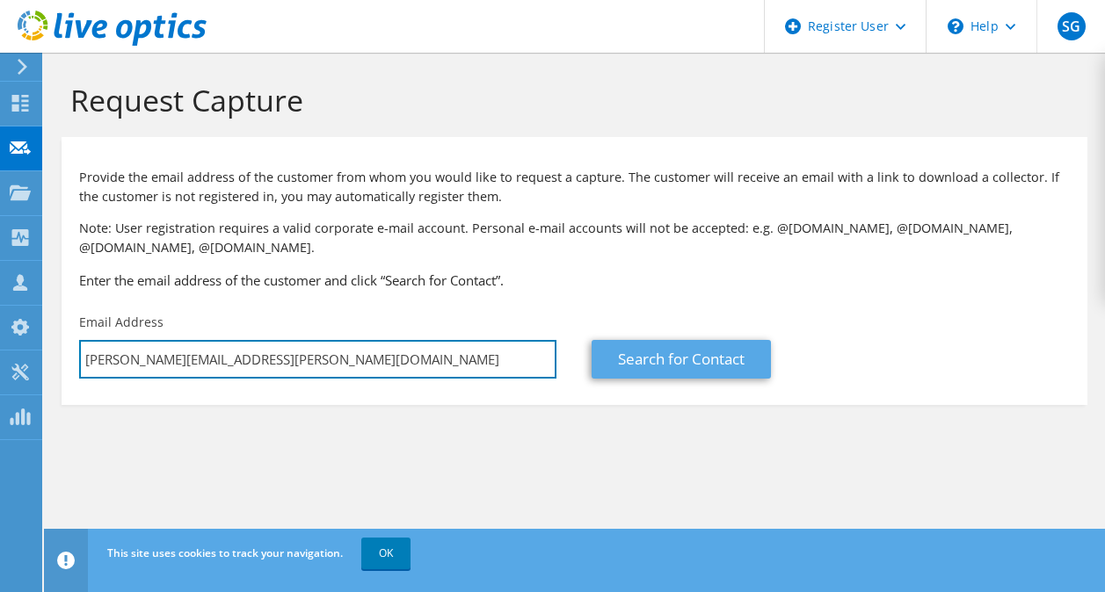
type input "andrew.mcphee@guildford.gov.uk"
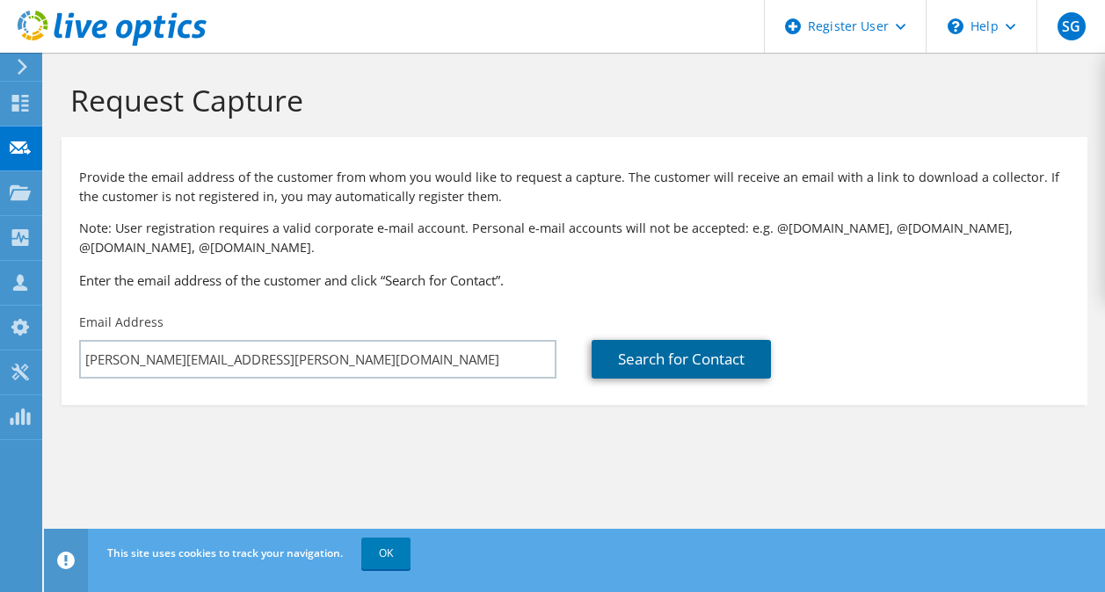
click at [667, 352] on link "Search for Contact" at bounding box center [680, 359] width 179 height 39
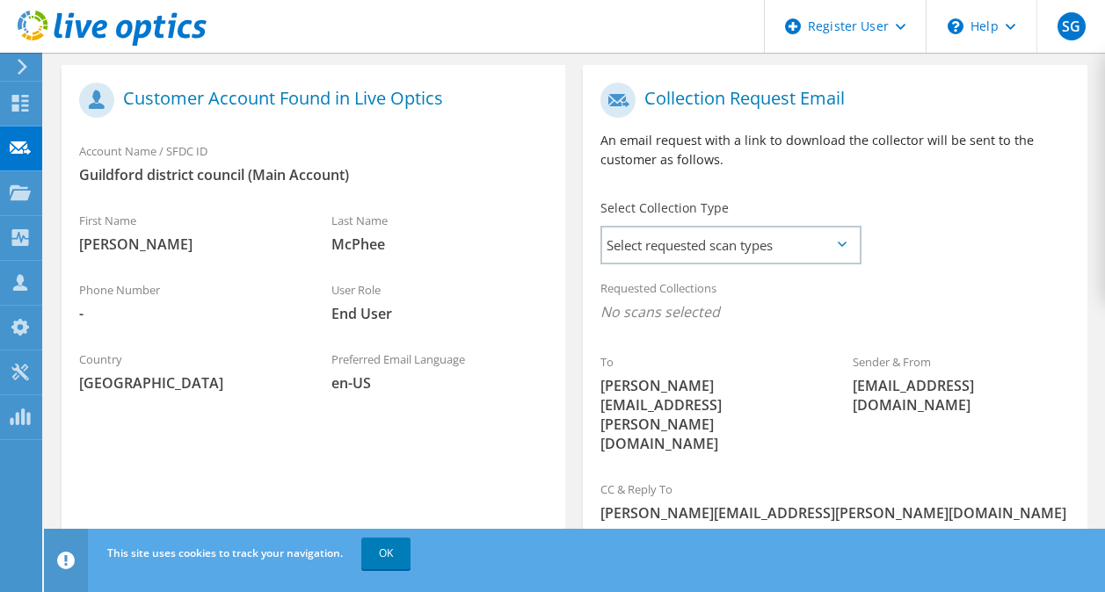
scroll to position [447, 0]
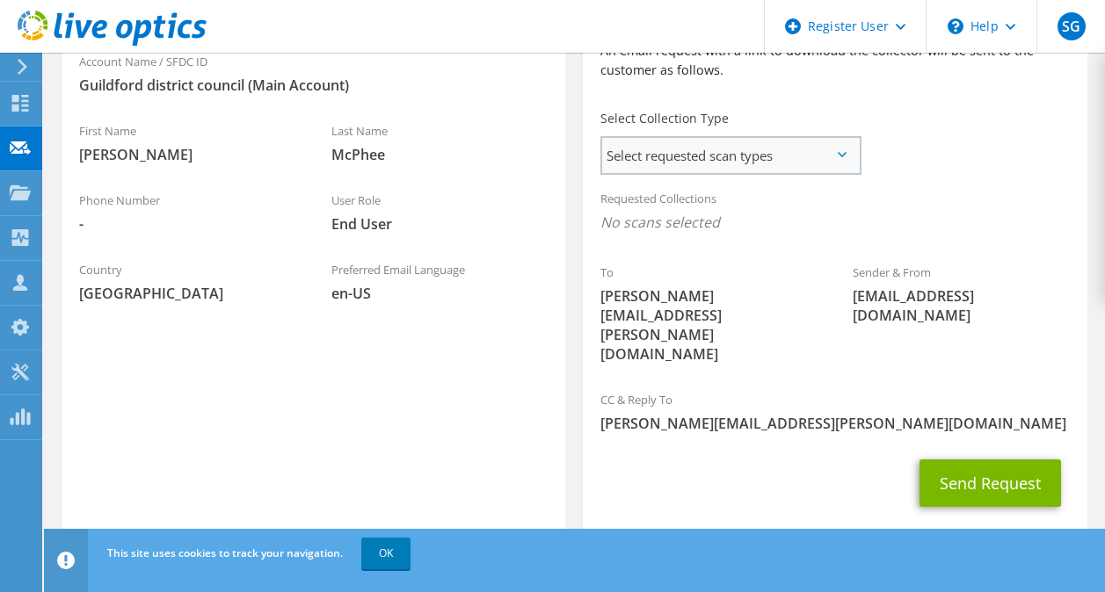
click at [674, 156] on span "Select requested scan types" at bounding box center [730, 155] width 257 height 35
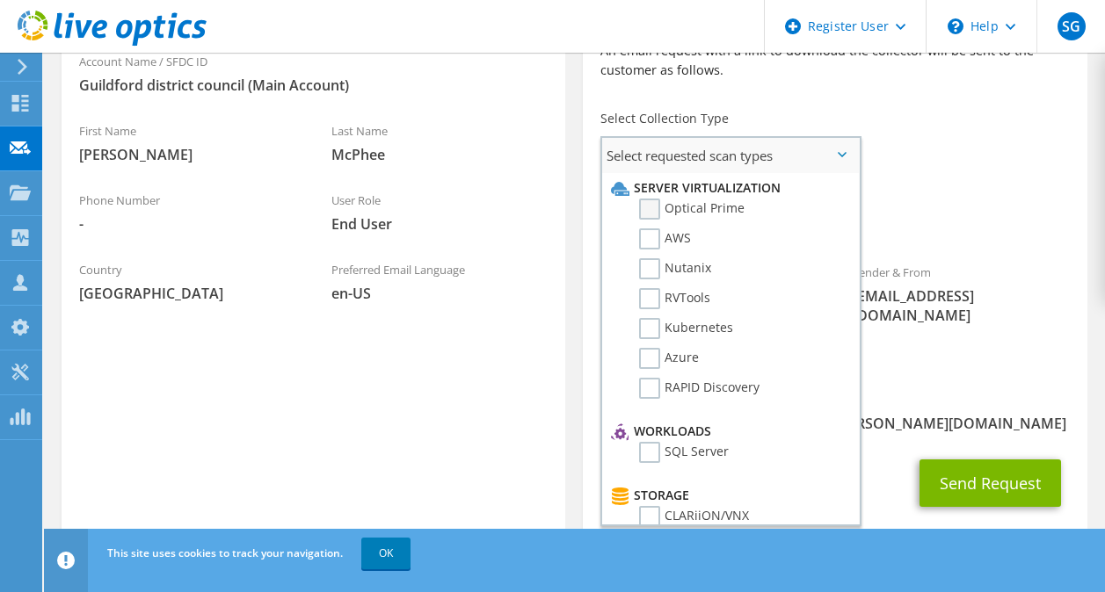
click at [681, 208] on label "Optical Prime" at bounding box center [691, 209] width 105 height 21
click at [0, 0] on input "Optical Prime" at bounding box center [0, 0] width 0 height 0
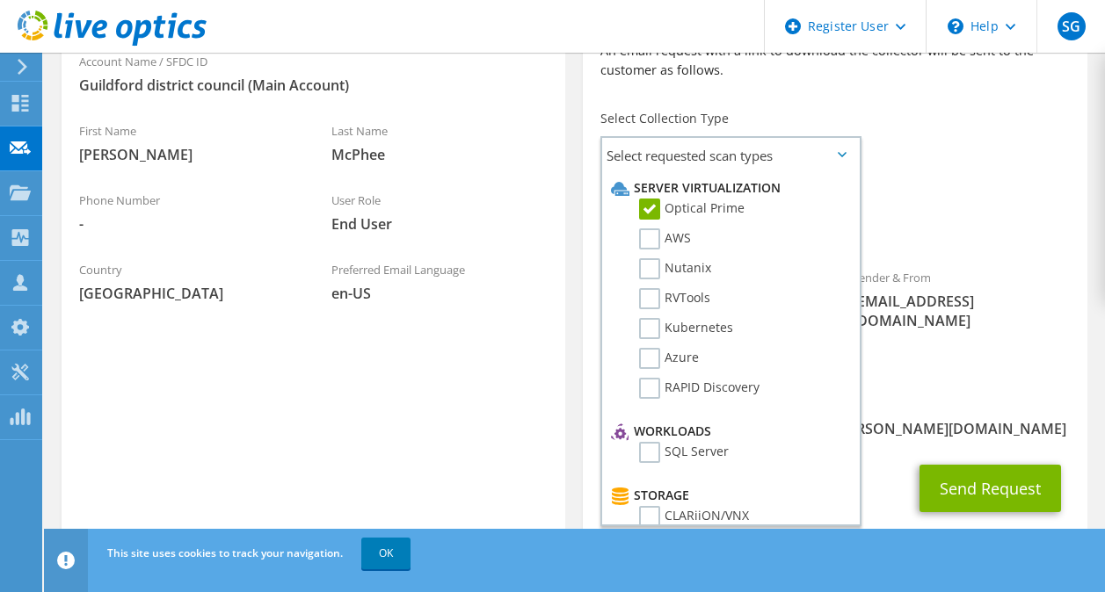
click at [955, 206] on div "Requested Collections No scans selected Optical Prime" at bounding box center [834, 215] width 503 height 70
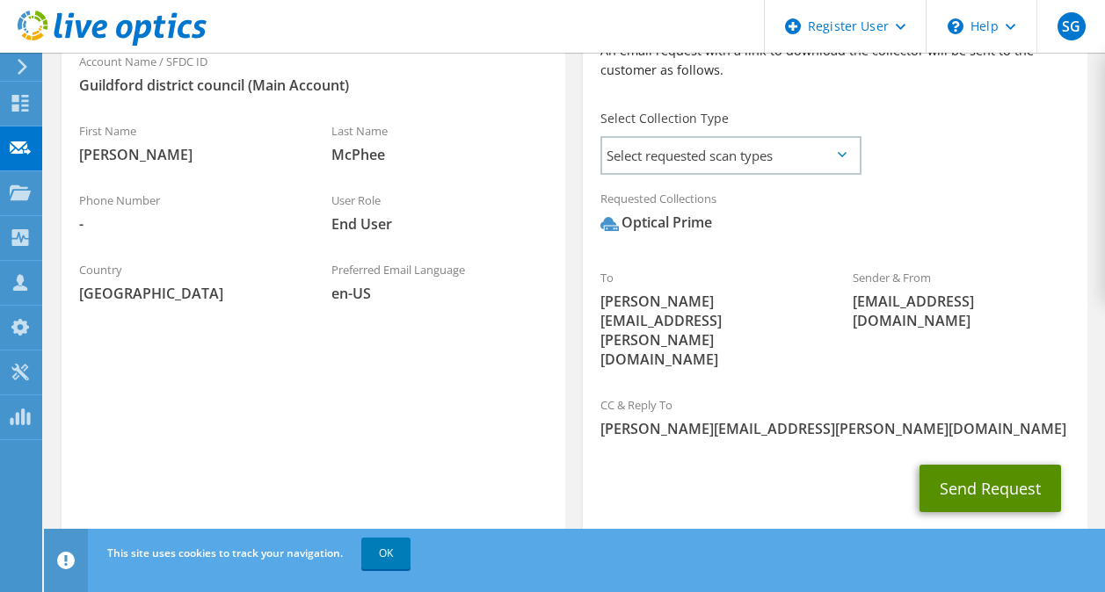
click at [989, 465] on button "Send Request" at bounding box center [989, 488] width 141 height 47
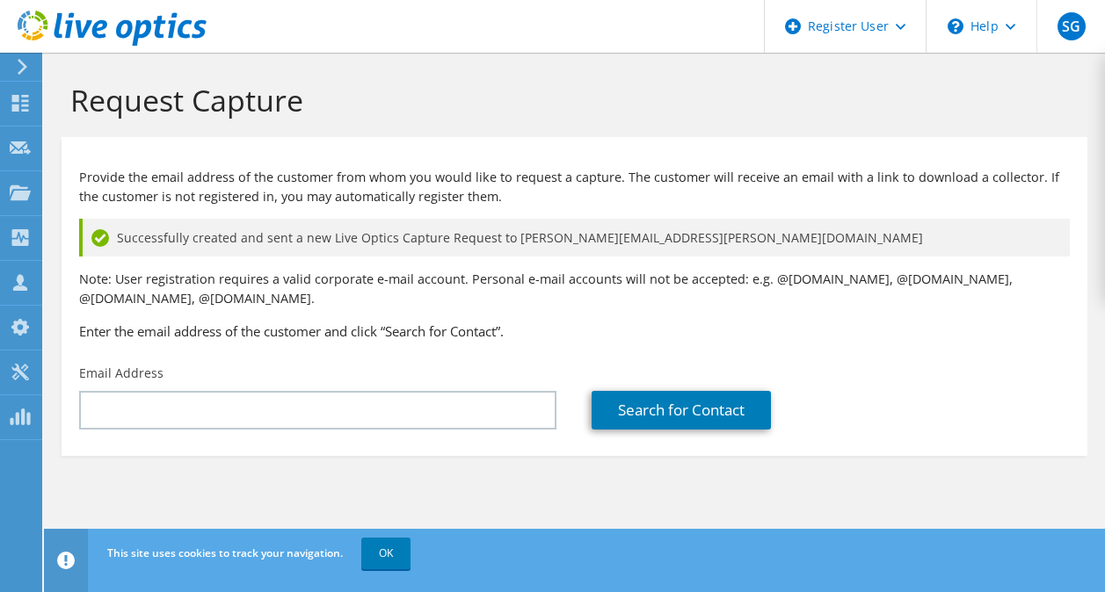
click at [86, 37] on icon at bounding box center [112, 29] width 189 height 36
